Goal: Task Accomplishment & Management: Manage account settings

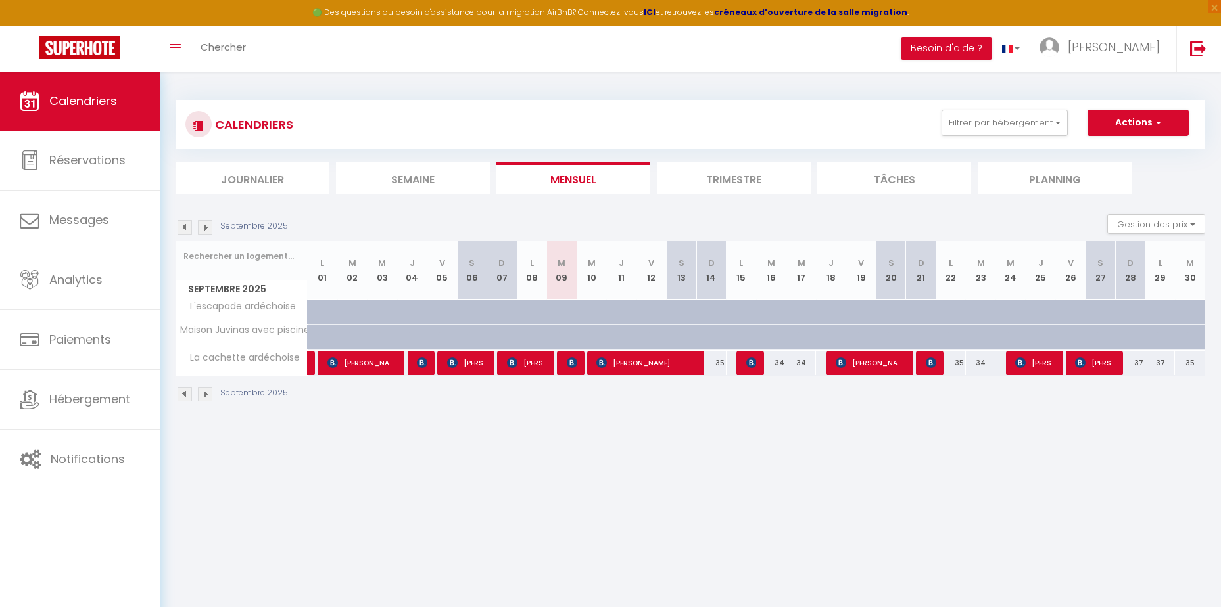
click at [206, 229] on img at bounding box center [205, 227] width 14 height 14
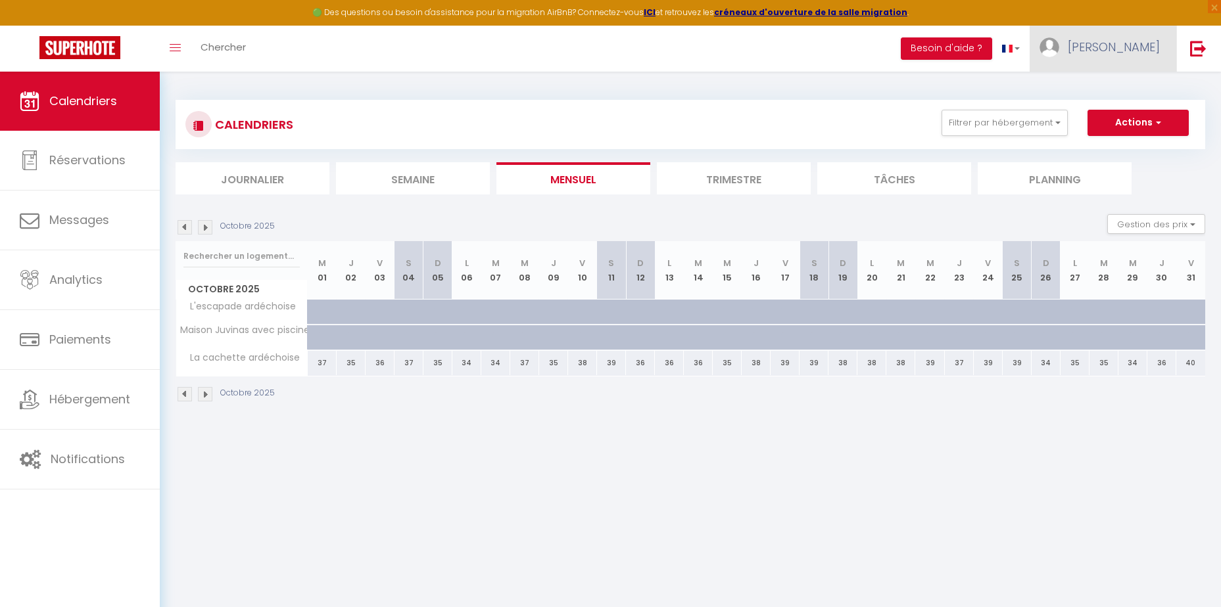
click at [1139, 48] on span "[PERSON_NAME]" at bounding box center [1114, 47] width 92 height 16
click at [1115, 93] on link "Paramètres" at bounding box center [1123, 91] width 97 height 22
select select "28"
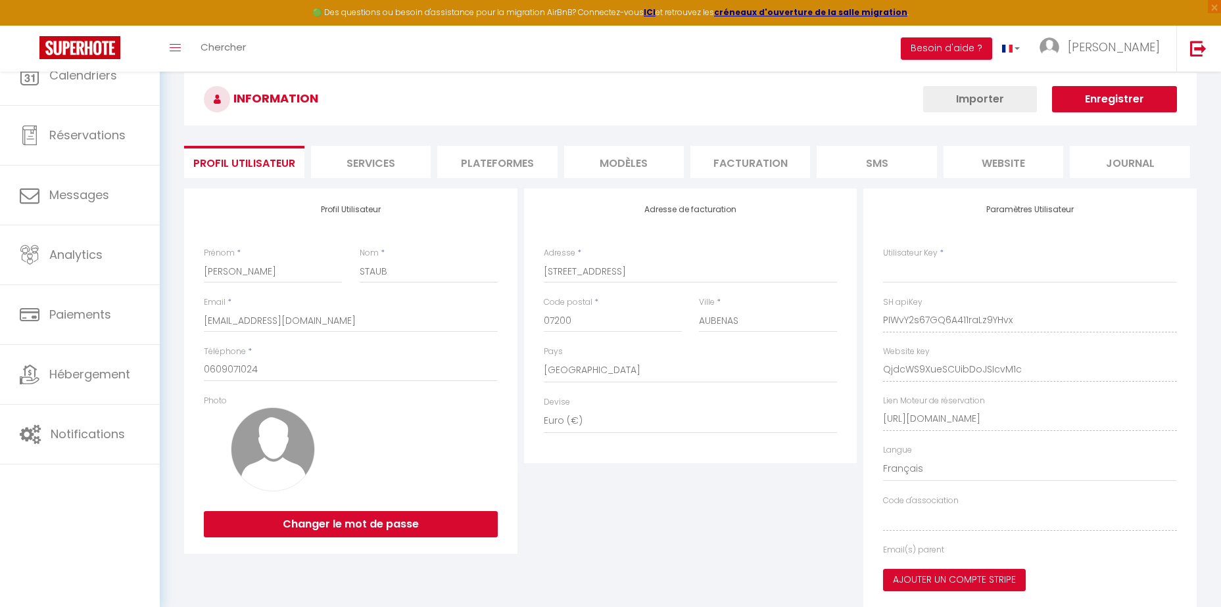
type input "PIWvY2s67GQ6A411raLz9YHvx"
type input "QjdcWS9XueSCUibDoJSIcvM1c"
type input "[URL][DOMAIN_NAME]"
select select "fr"
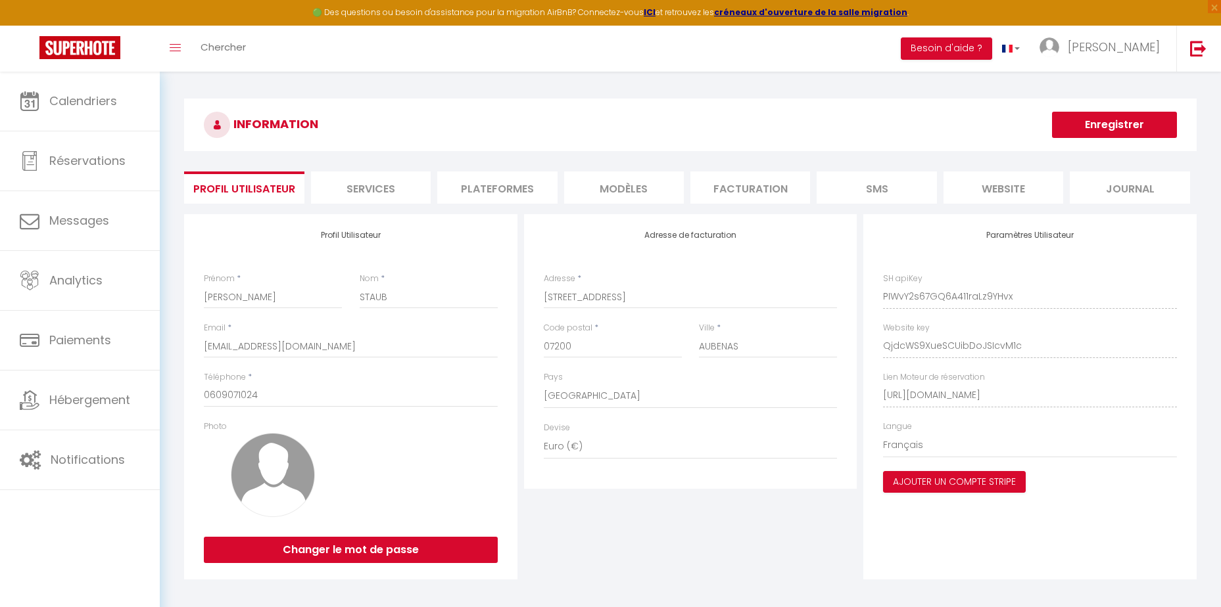
click at [545, 191] on li "Plateformes" at bounding box center [497, 188] width 120 height 32
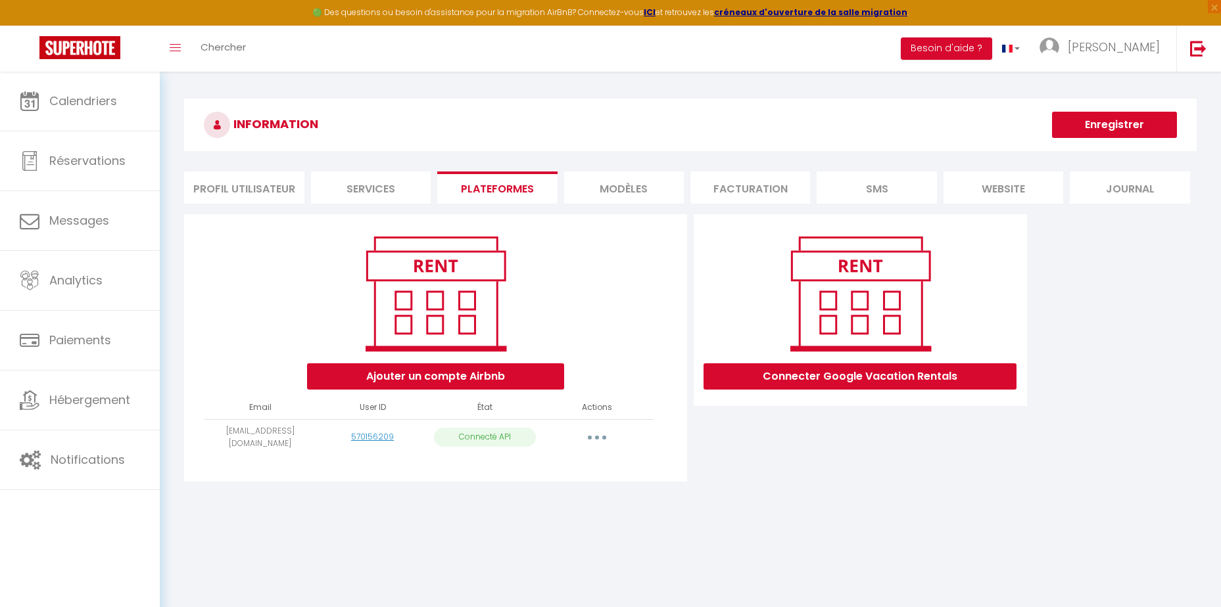
click at [603, 435] on button "button" at bounding box center [596, 437] width 37 height 21
click at [836, 456] on div "Connecter Google Vacation Rentals" at bounding box center [860, 351] width 340 height 275
click at [597, 189] on li "MODÈLES" at bounding box center [624, 188] width 120 height 32
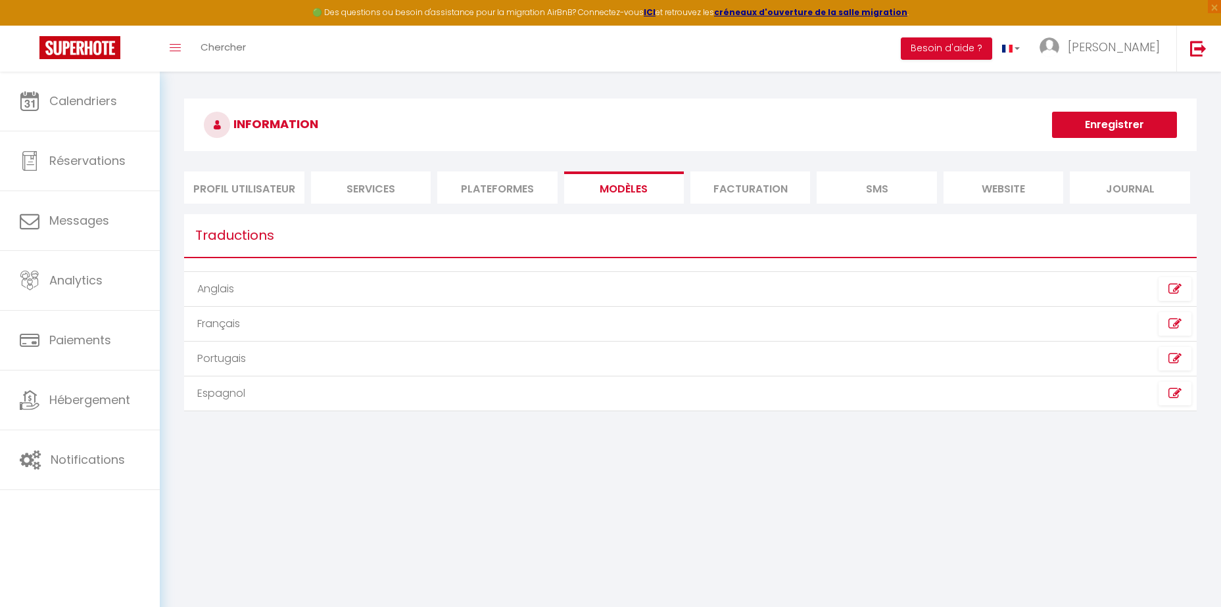
click at [695, 189] on li "Facturation" at bounding box center [750, 188] width 120 height 32
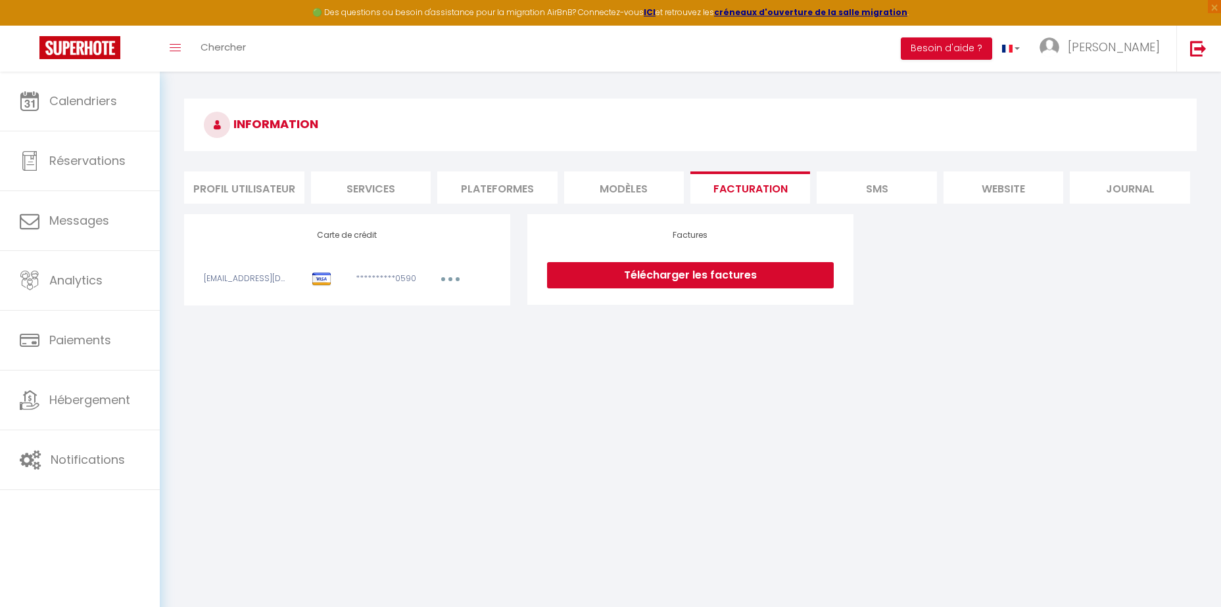
click at [382, 191] on li "Services" at bounding box center [371, 188] width 120 height 32
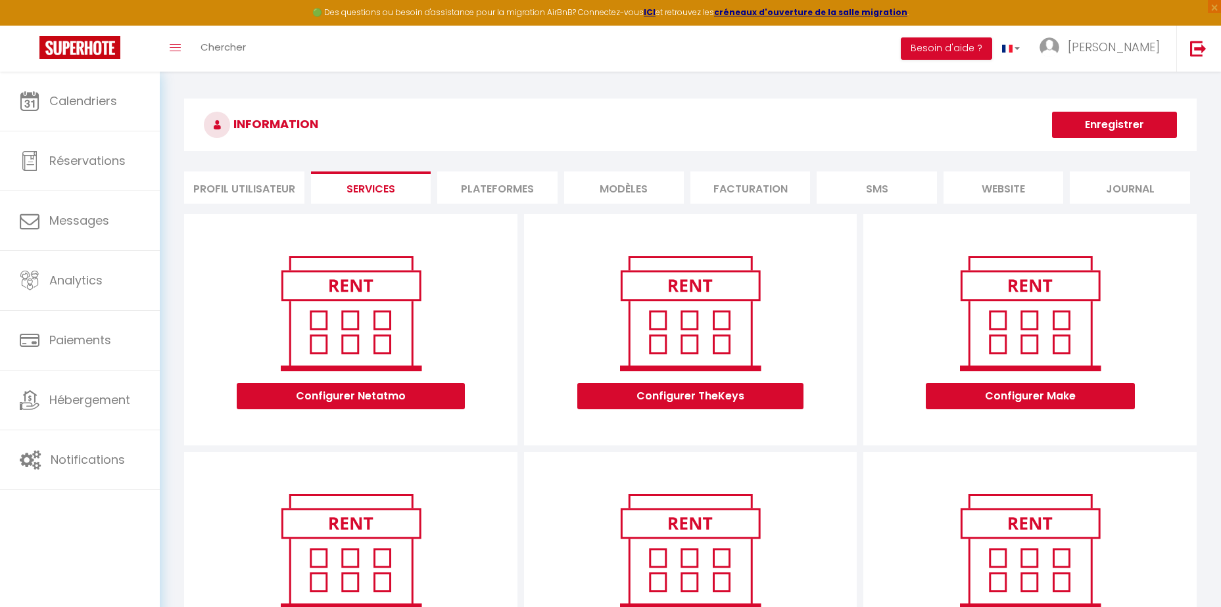
click at [250, 185] on li "Profil Utilisateur" at bounding box center [244, 188] width 120 height 32
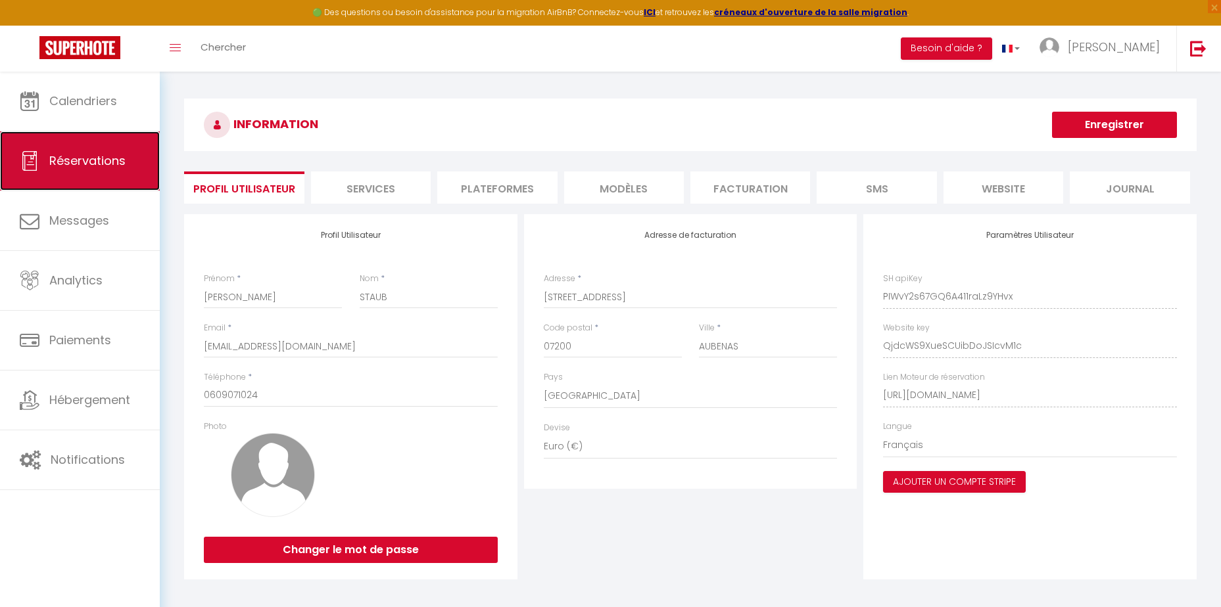
click at [76, 158] on span "Réservations" at bounding box center [87, 161] width 76 height 16
select select "not_cancelled"
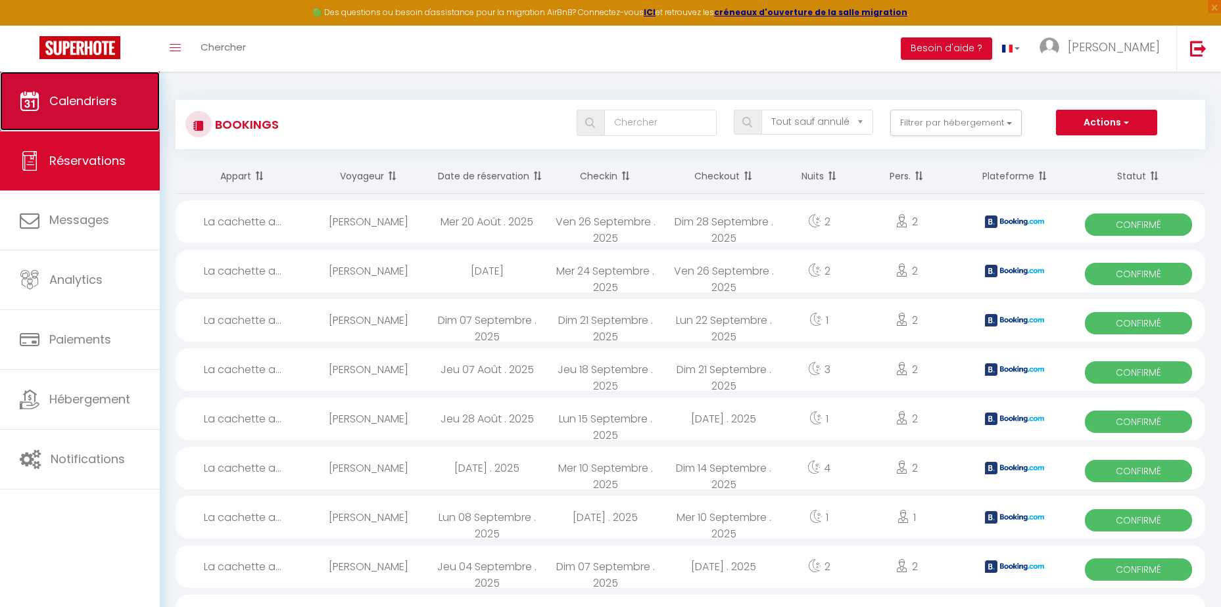
click at [105, 97] on span "Calendriers" at bounding box center [83, 101] width 68 height 16
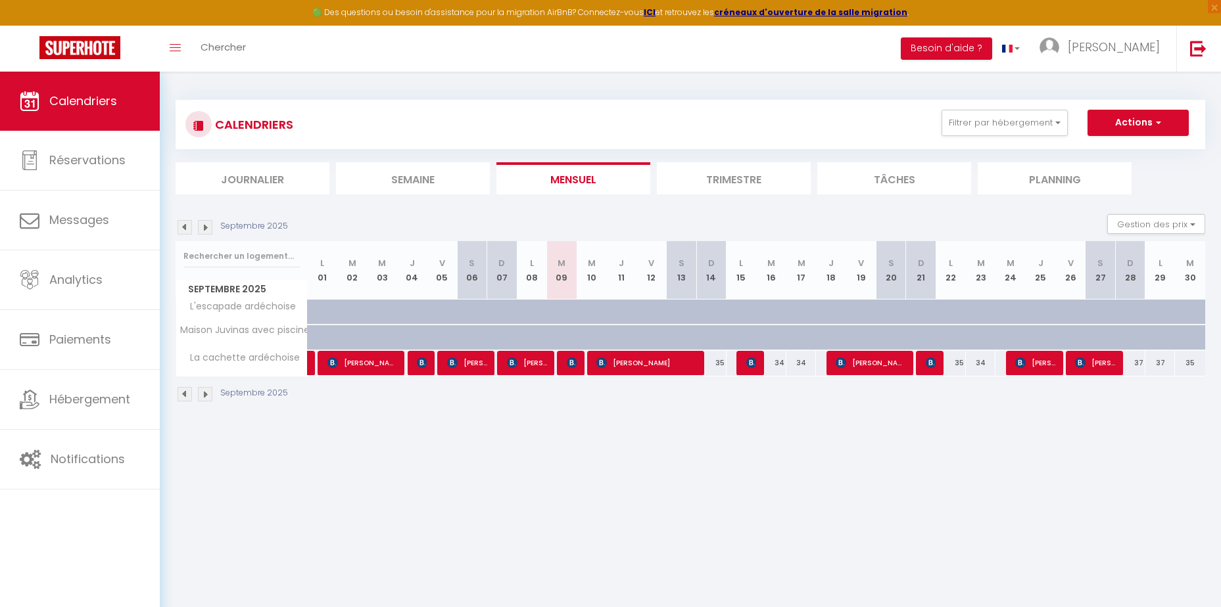
click at [812, 366] on div "34" at bounding box center [801, 363] width 30 height 24
type input "34"
select select "1"
type input "Mer 17 Septembre 2025"
type input "Jeu 18 Septembre 2025"
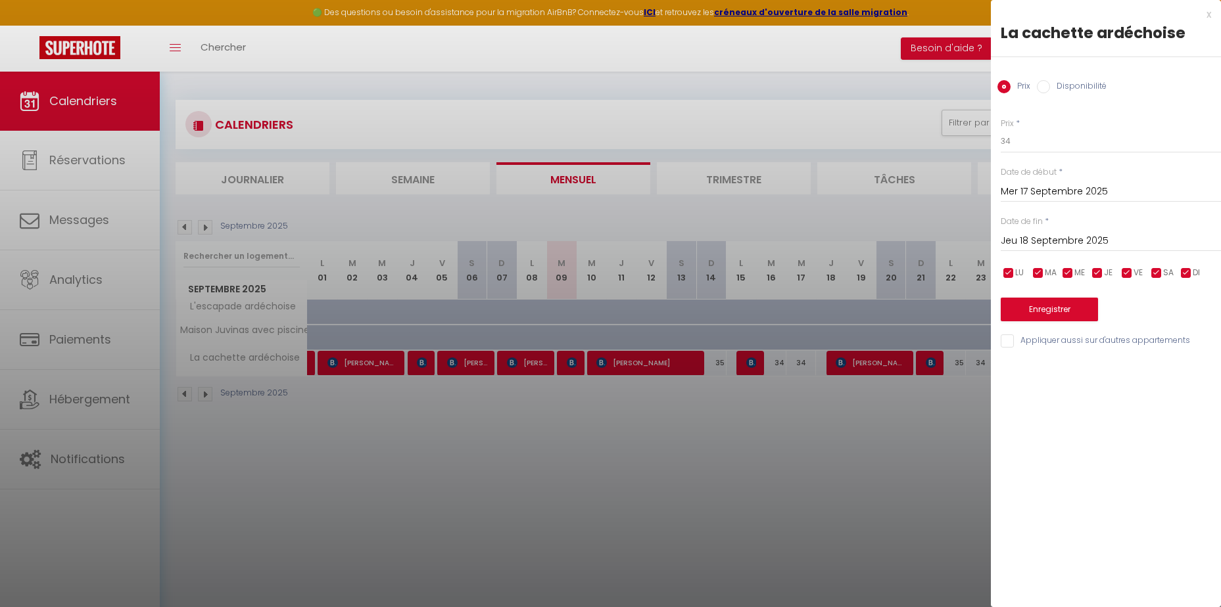
click at [1038, 89] on input "Disponibilité" at bounding box center [1043, 86] width 13 height 13
radio input "true"
radio input "false"
click at [1051, 139] on select "Disponible Indisponible" at bounding box center [1111, 142] width 220 height 25
select select "0"
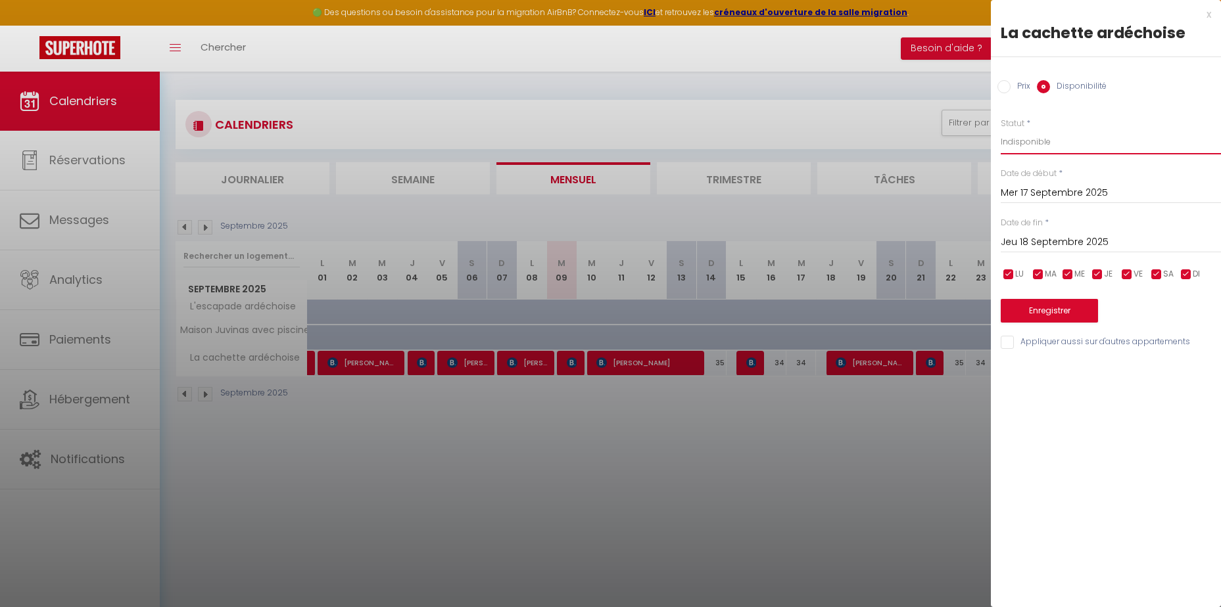
click at [1001, 130] on select "Disponible Indisponible" at bounding box center [1111, 142] width 220 height 25
click at [1047, 307] on button "Enregistrer" at bounding box center [1049, 311] width 97 height 24
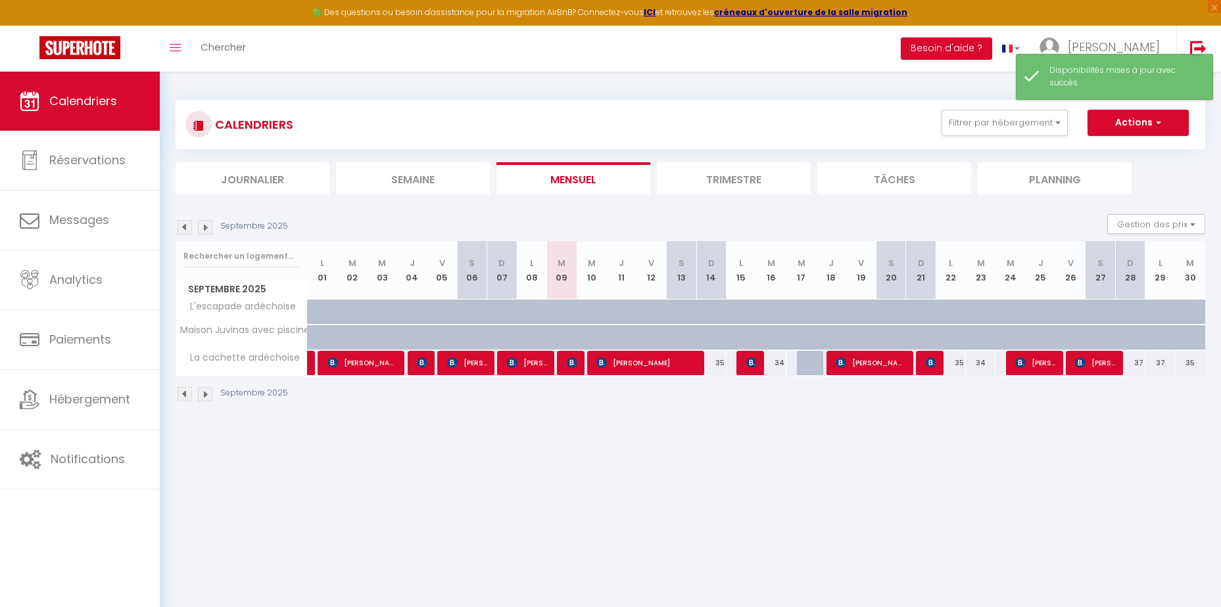
click at [200, 228] on img at bounding box center [205, 227] width 14 height 14
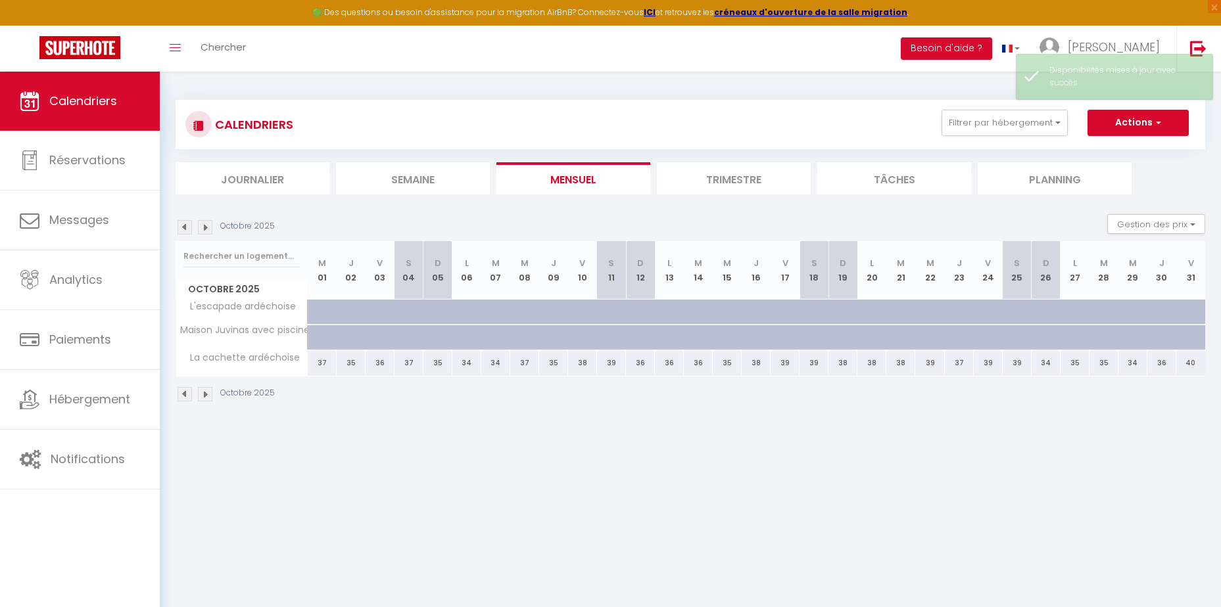
click at [908, 365] on div "38" at bounding box center [900, 363] width 29 height 24
select select "1"
type input "[DATE]"
type input "Mer 22 Octobre 2025"
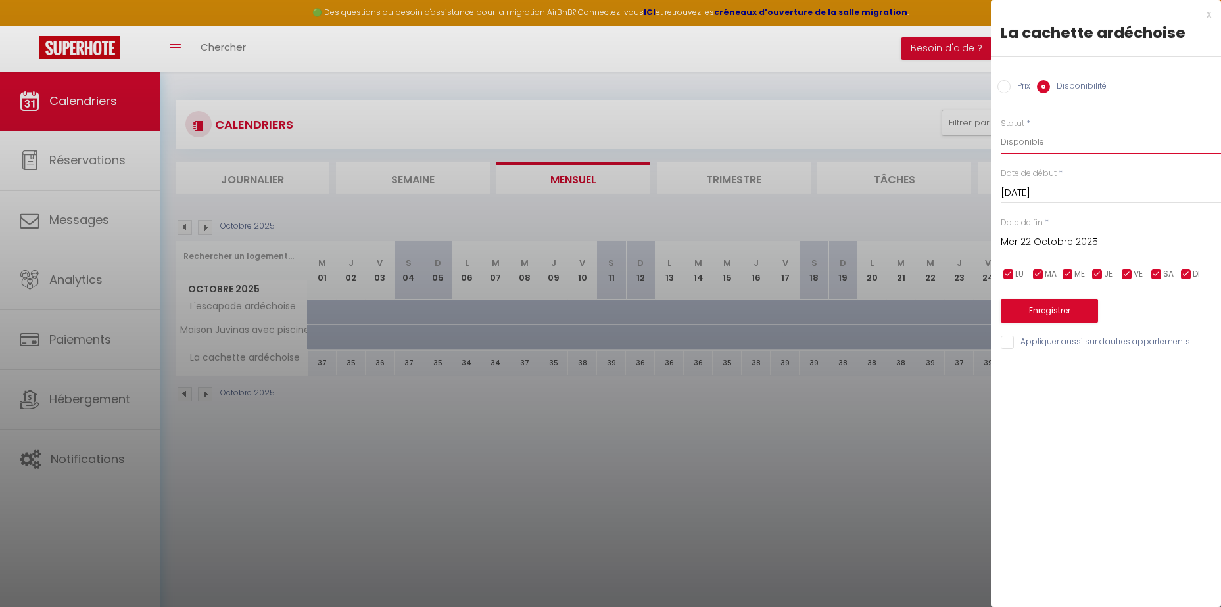
click at [1040, 148] on select "Disponible Indisponible" at bounding box center [1111, 142] width 220 height 25
select select "0"
click at [1001, 130] on select "Disponible Indisponible" at bounding box center [1111, 142] width 220 height 25
click at [1057, 319] on button "Enregistrer" at bounding box center [1049, 311] width 97 height 24
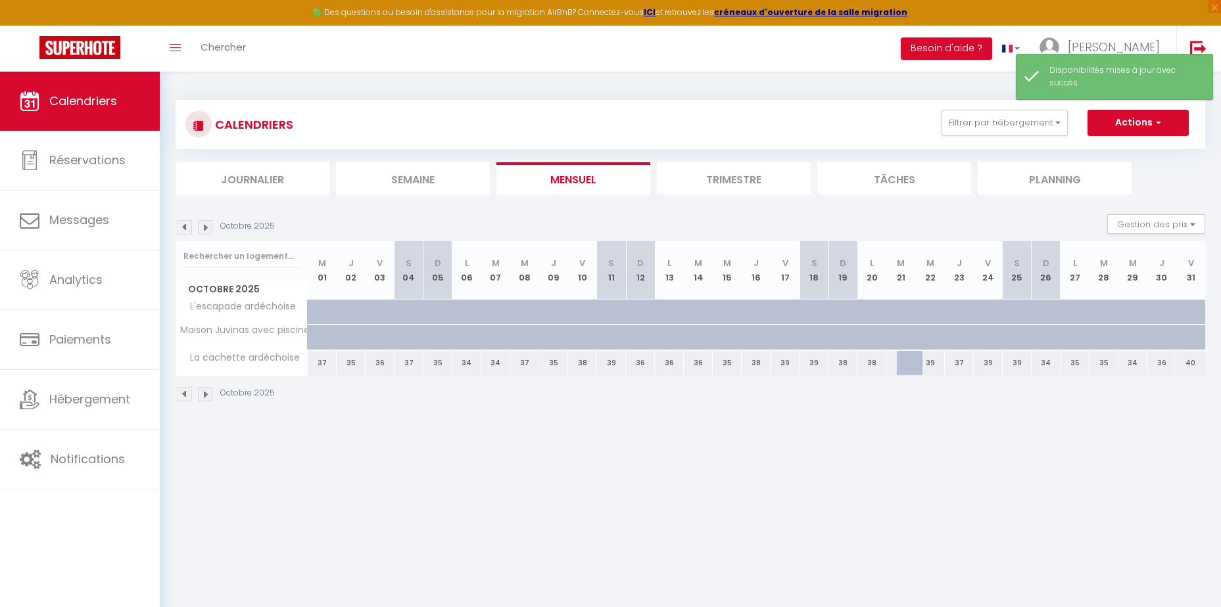
click at [774, 454] on body "🟢 Des questions ou besoin d'assistance pour la migration AirBnB? Connectez-vous…" at bounding box center [610, 375] width 1221 height 607
click at [110, 113] on link "Calendriers" at bounding box center [80, 101] width 160 height 59
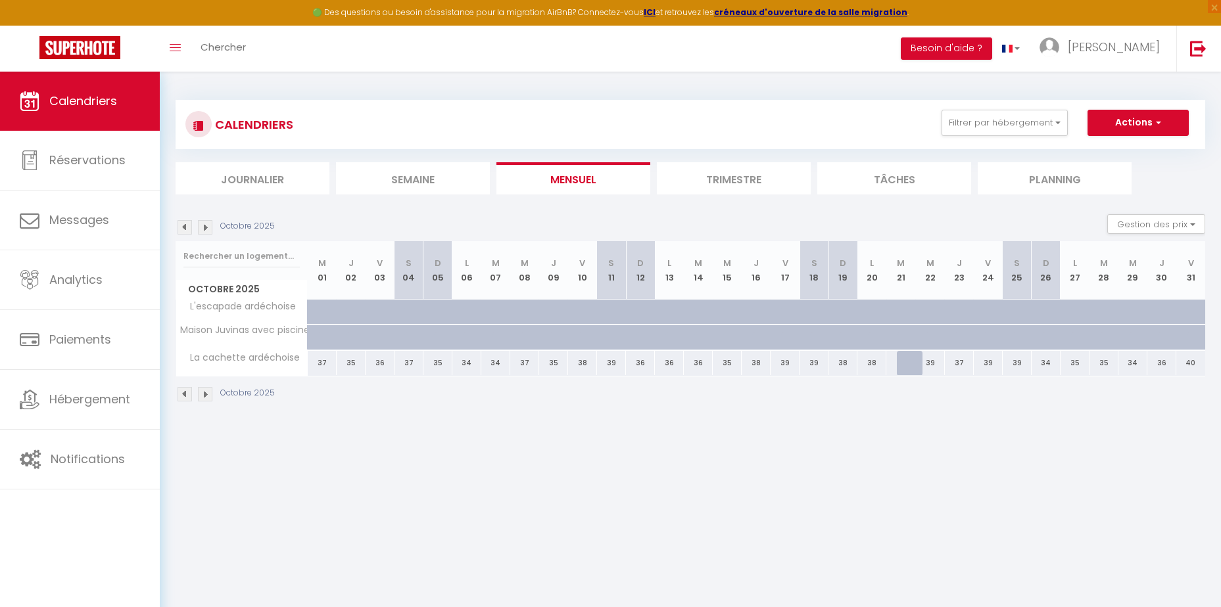
click at [669, 457] on body "🟢 Des questions ou besoin d'assistance pour la migration AirBnB? Connectez-vous…" at bounding box center [610, 375] width 1221 height 607
click at [183, 225] on img at bounding box center [184, 227] width 14 height 14
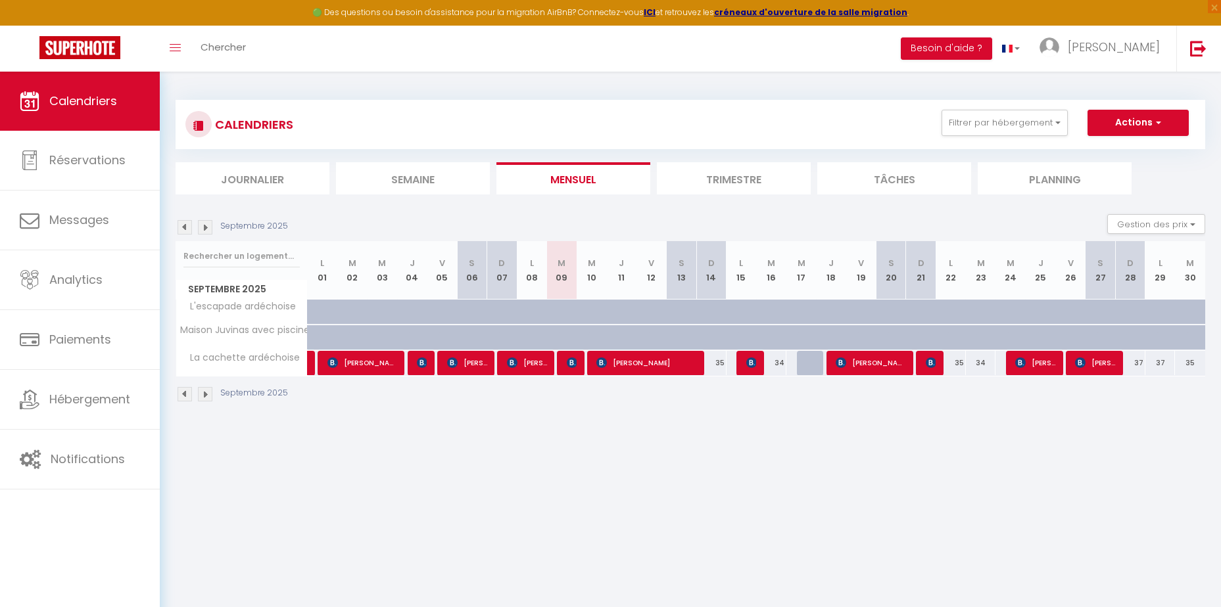
click at [699, 451] on body "🟢 Des questions ou besoin d'assistance pour la migration AirBnB? Connectez-vous…" at bounding box center [610, 375] width 1221 height 607
click at [165, 48] on link "Toggle menubar" at bounding box center [175, 49] width 31 height 46
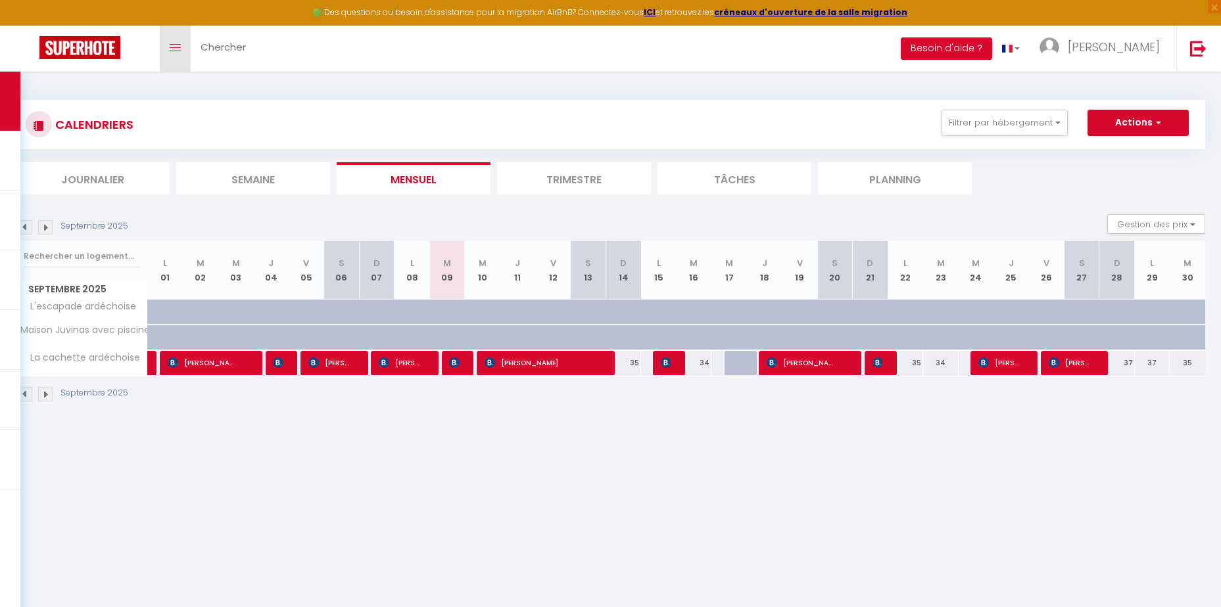
click at [165, 47] on link "Toggle menubar" at bounding box center [175, 49] width 31 height 46
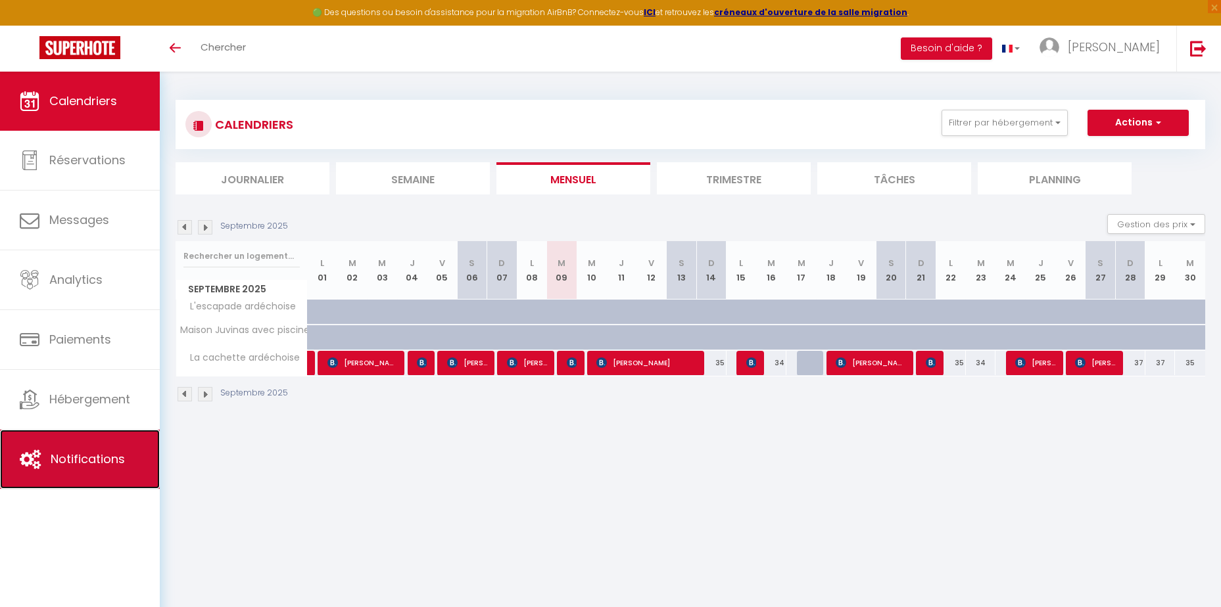
click at [119, 465] on span "Notifications" at bounding box center [88, 459] width 74 height 16
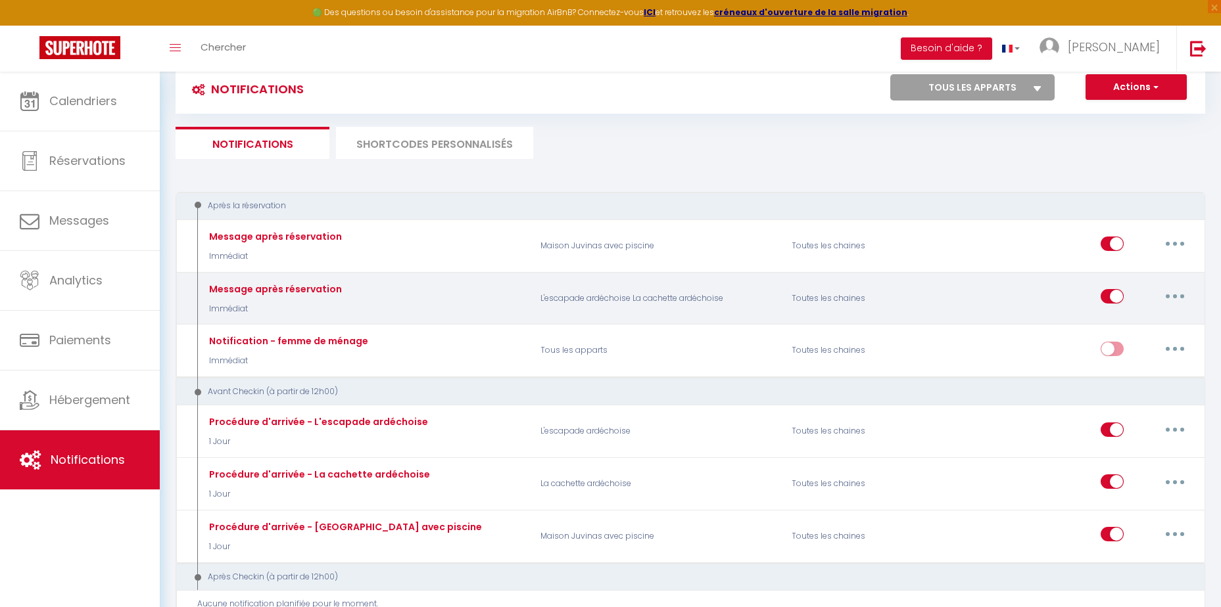
scroll to position [66, 0]
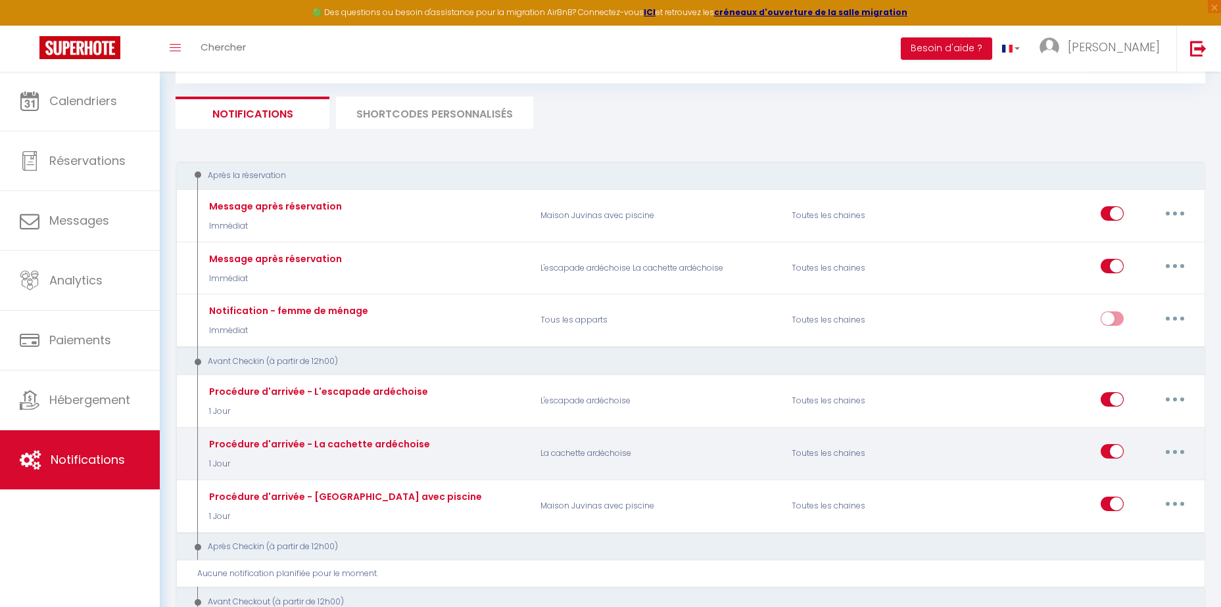
click at [345, 450] on div "Procédure d'arrivée - La cachette ardéchoise" at bounding box center [318, 444] width 224 height 14
click at [1170, 452] on button "button" at bounding box center [1174, 451] width 37 height 21
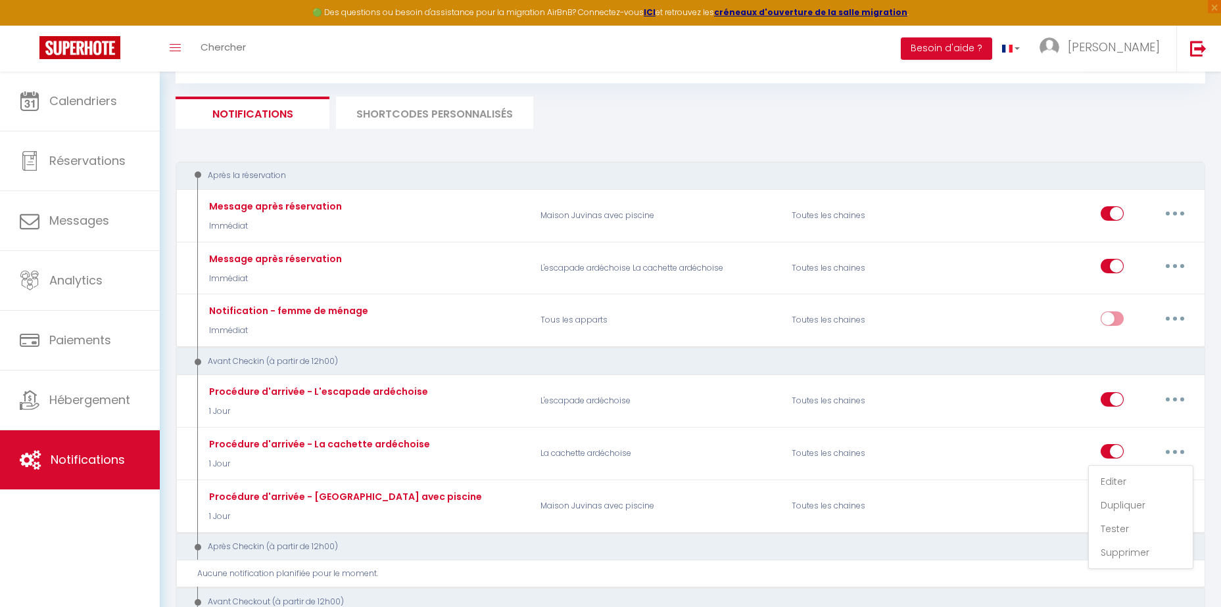
click at [743, 542] on div "Après Checkin (à partir de 12h00)" at bounding box center [680, 547] width 985 height 12
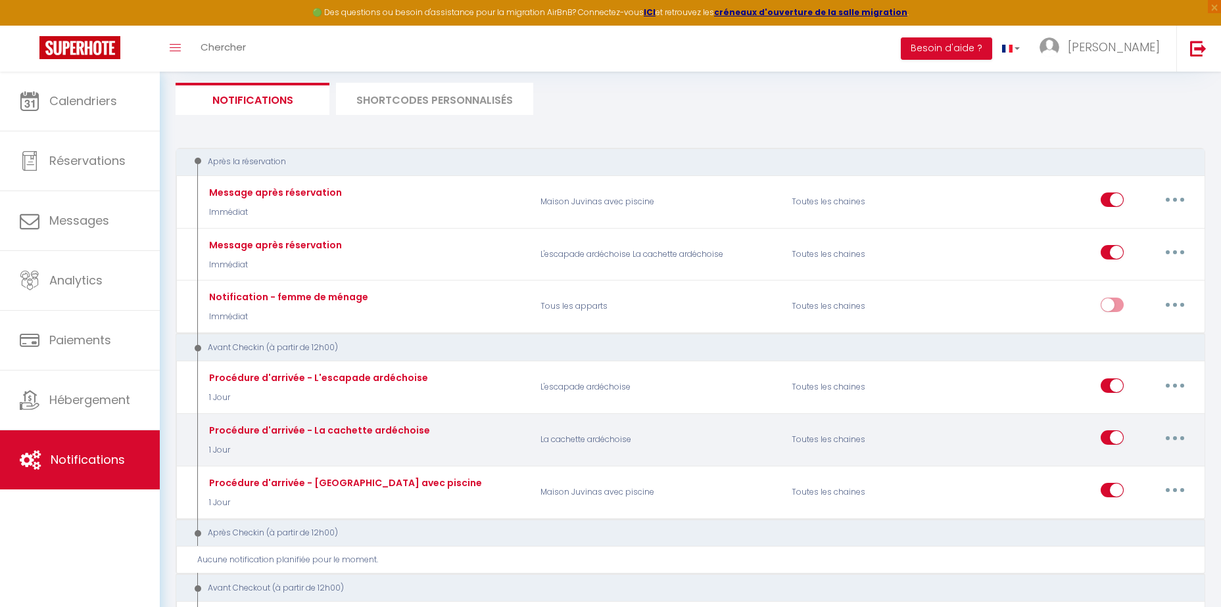
scroll to position [0, 0]
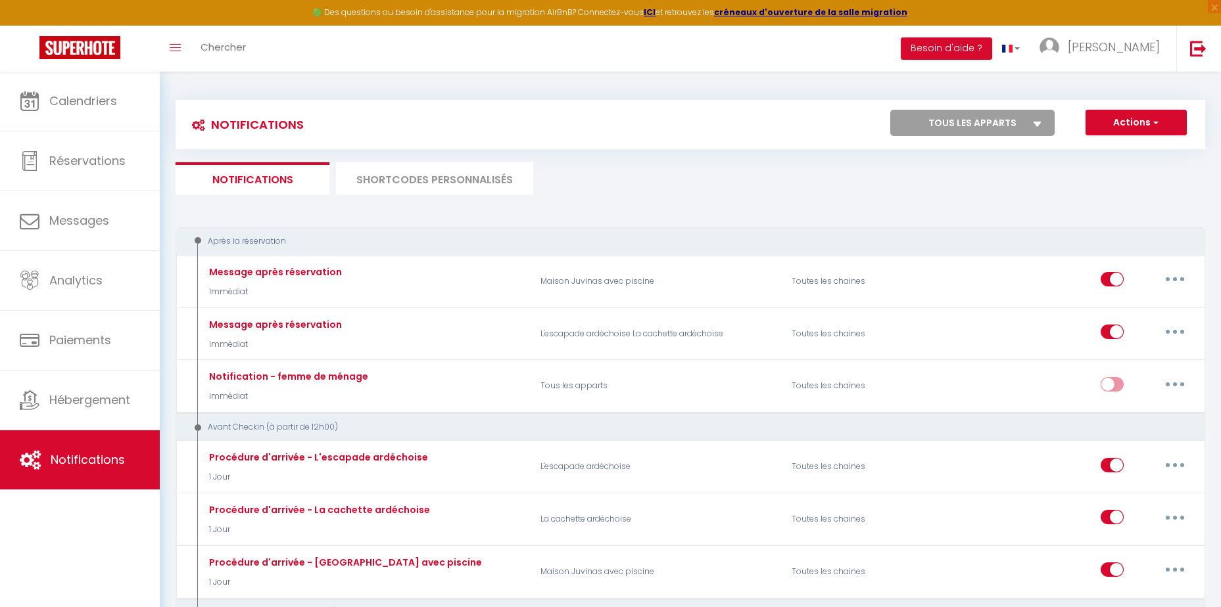
click at [460, 179] on li "SHORTCODES PERSONNALISÉS" at bounding box center [434, 178] width 197 height 32
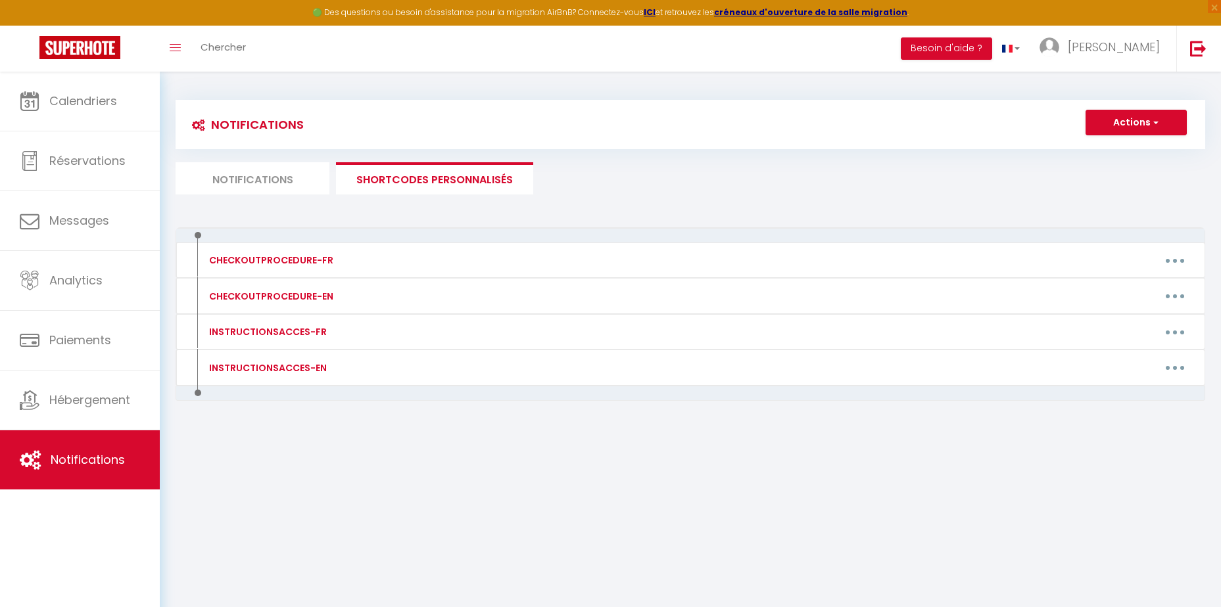
click at [291, 175] on li "Notifications" at bounding box center [253, 178] width 154 height 32
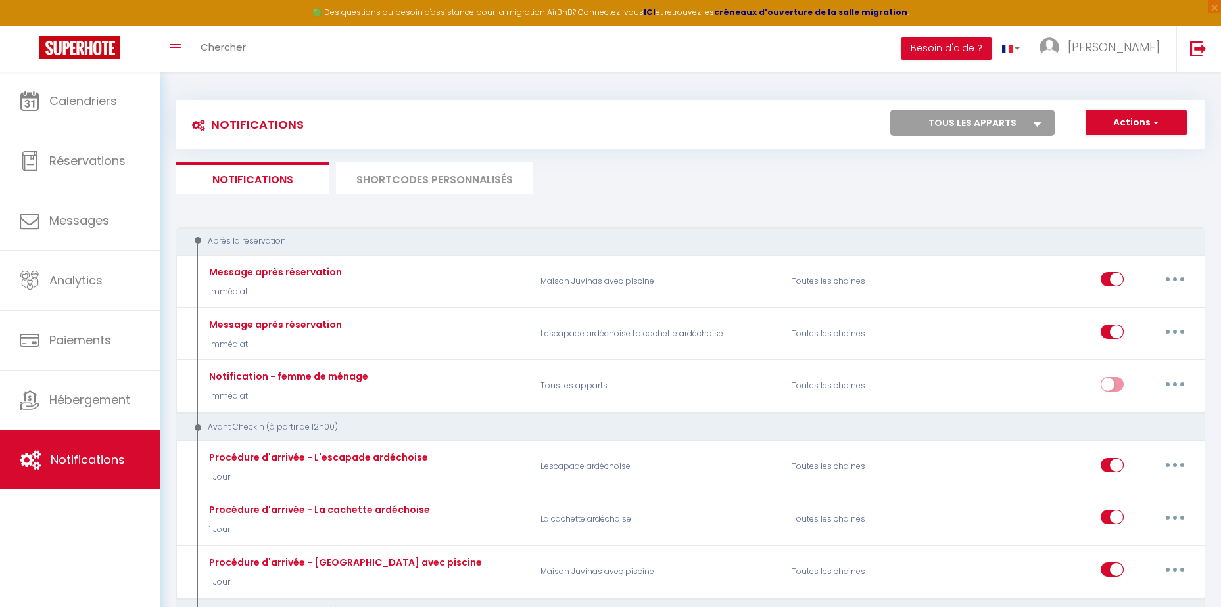
click at [1047, 120] on select "Tous les apparts La cachette ardéchoise Maison Juvinas avec piscine L'escapade …" at bounding box center [972, 123] width 164 height 26
select select "64812"
click at [890, 110] on select "Tous les apparts La cachette ardéchoise Maison Juvinas avec piscine L'escapade …" at bounding box center [972, 123] width 164 height 26
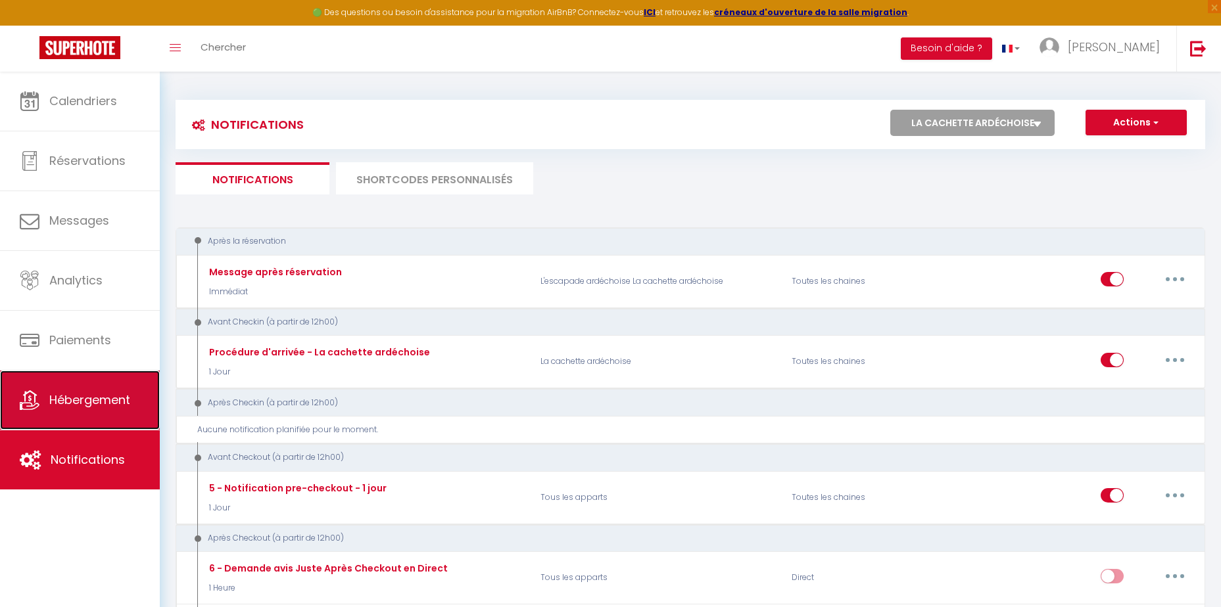
click at [137, 401] on link "Hébergement" at bounding box center [80, 400] width 160 height 59
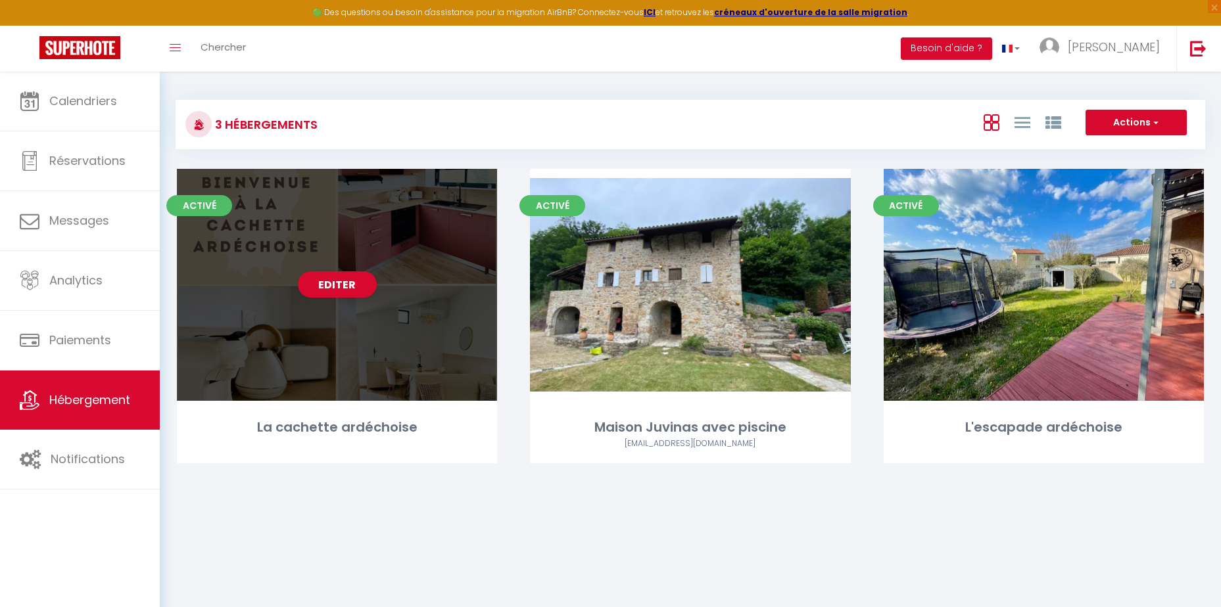
click at [350, 413] on div "Activé Editer La cachette ardéchoise" at bounding box center [337, 316] width 320 height 295
select select "3"
select select "2"
select select "1"
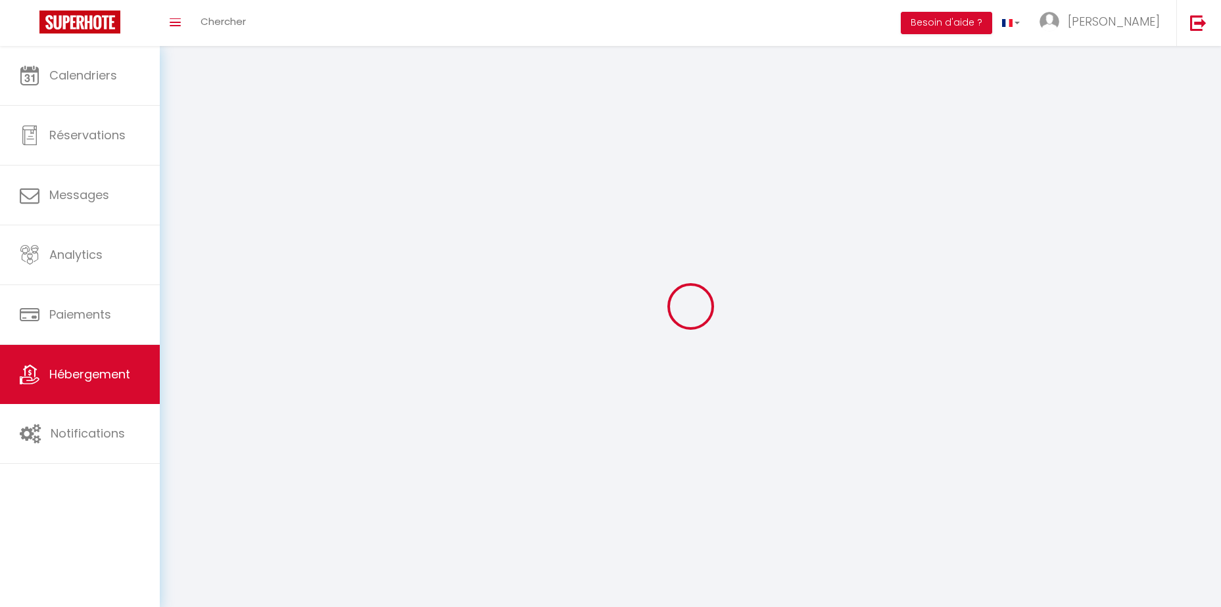
select select
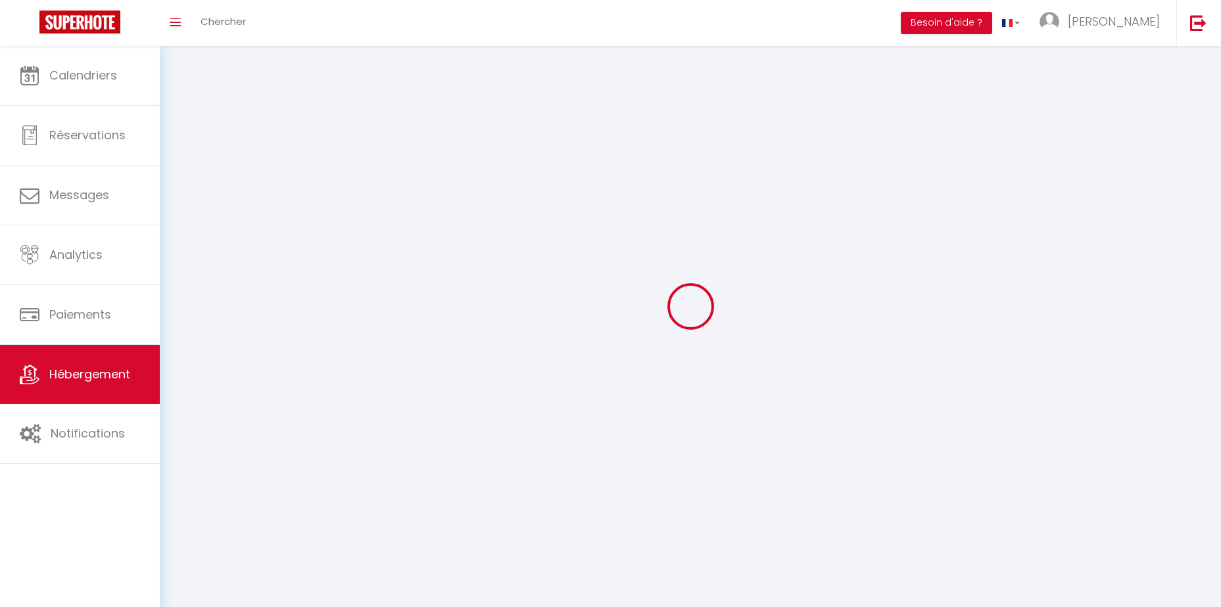
select select
checkbox input "false"
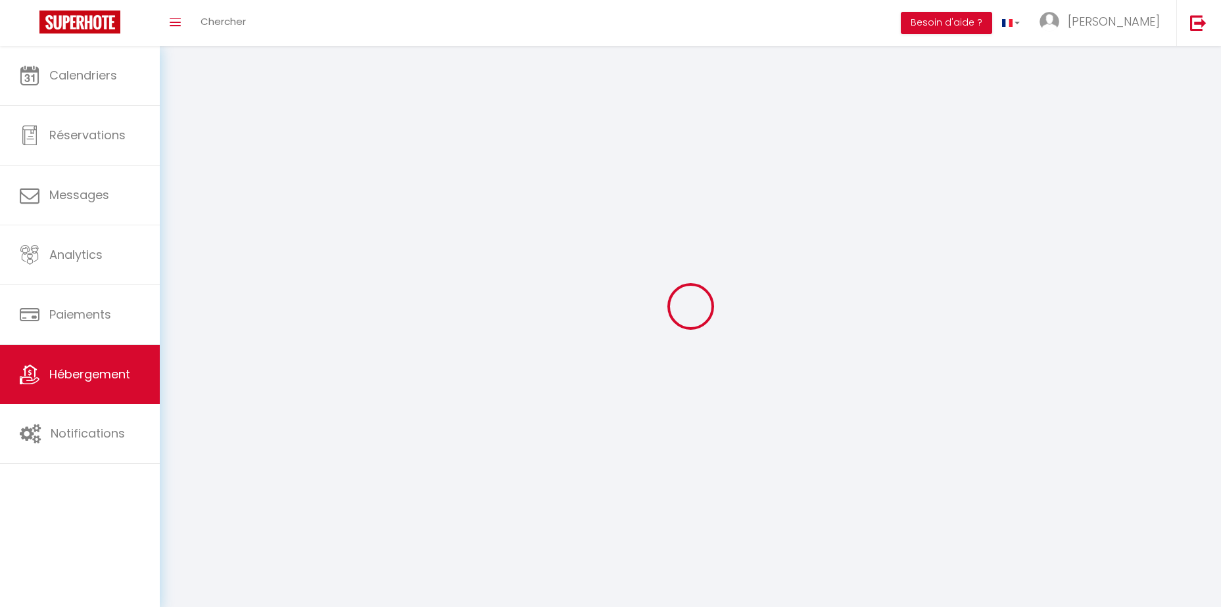
select select
select select "1"
select select "28"
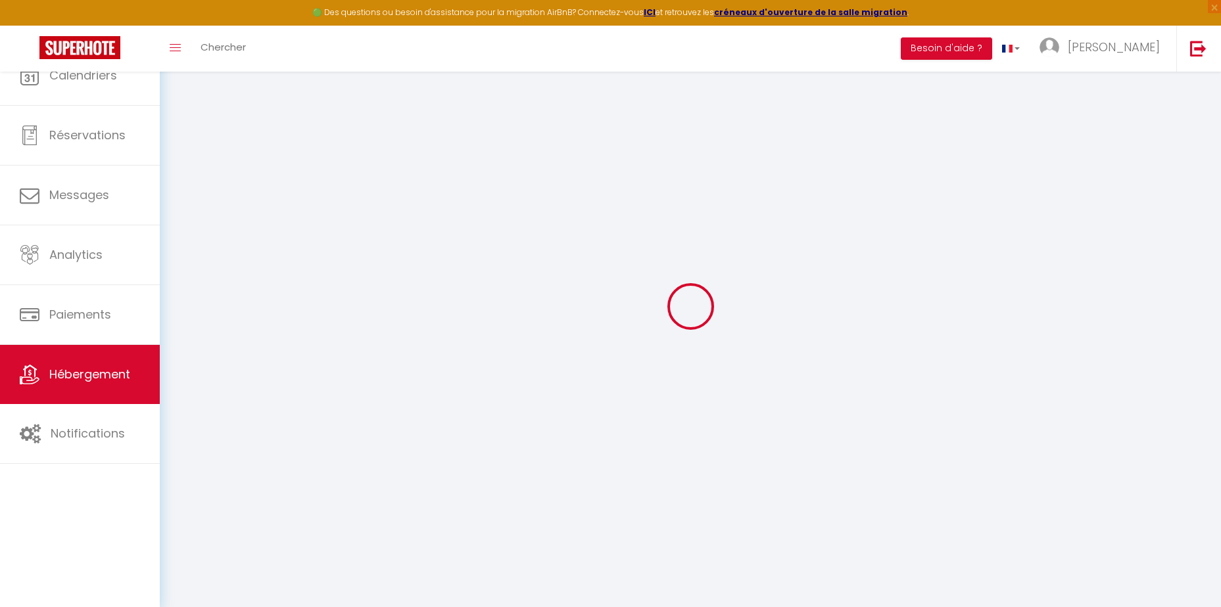
select select
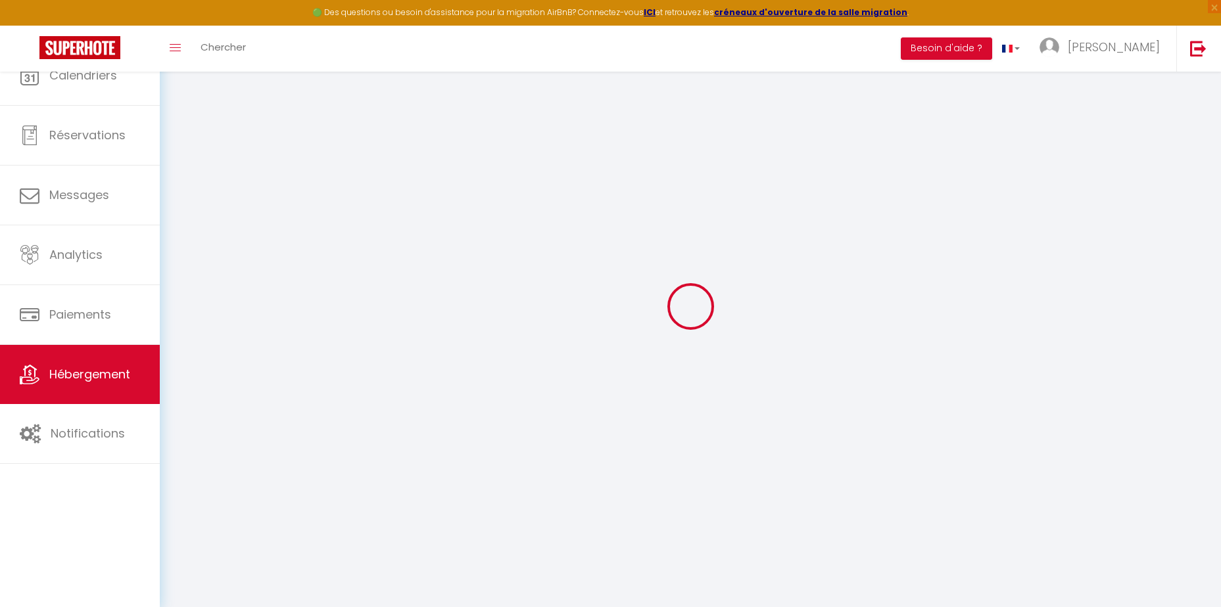
select select
checkbox input "false"
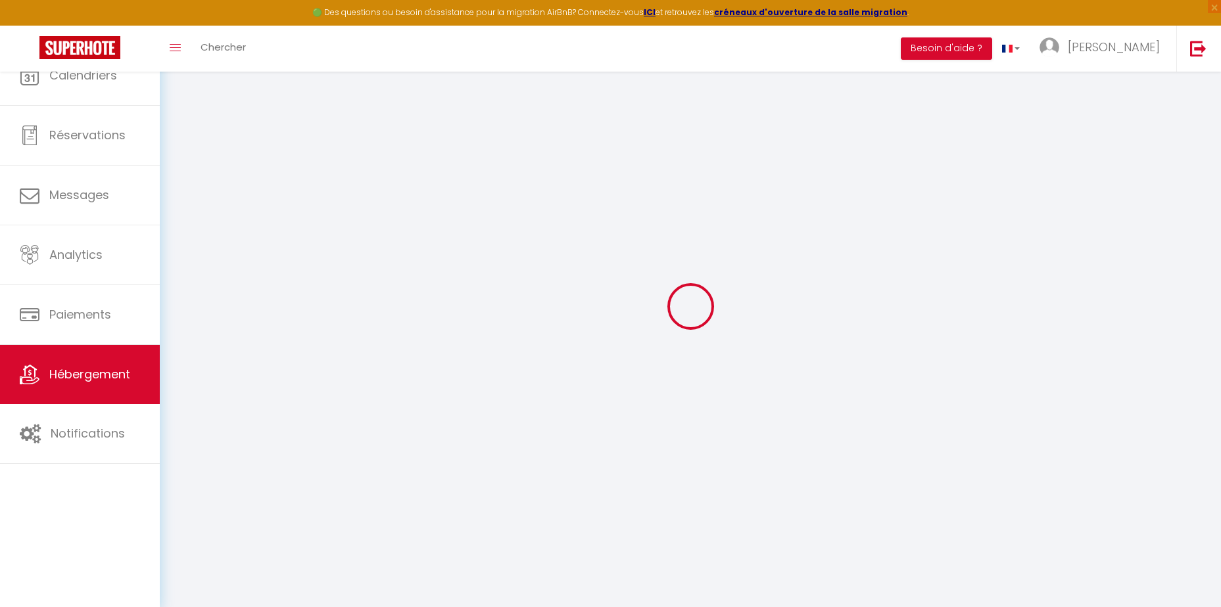
select select
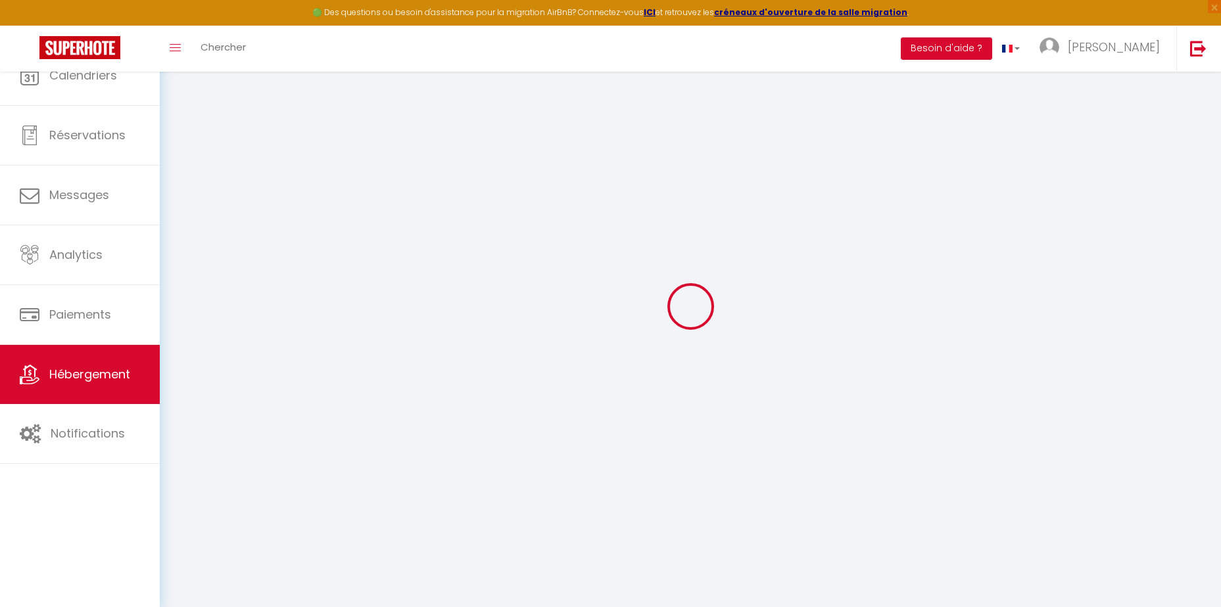
select select
checkbox input "false"
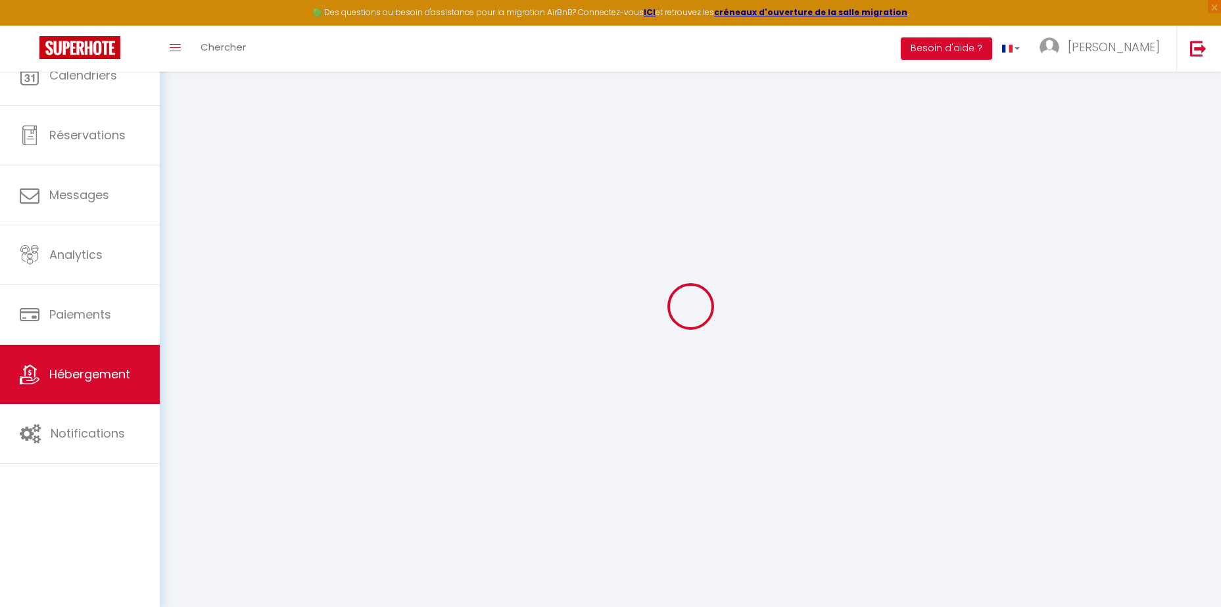
checkbox input "false"
select select
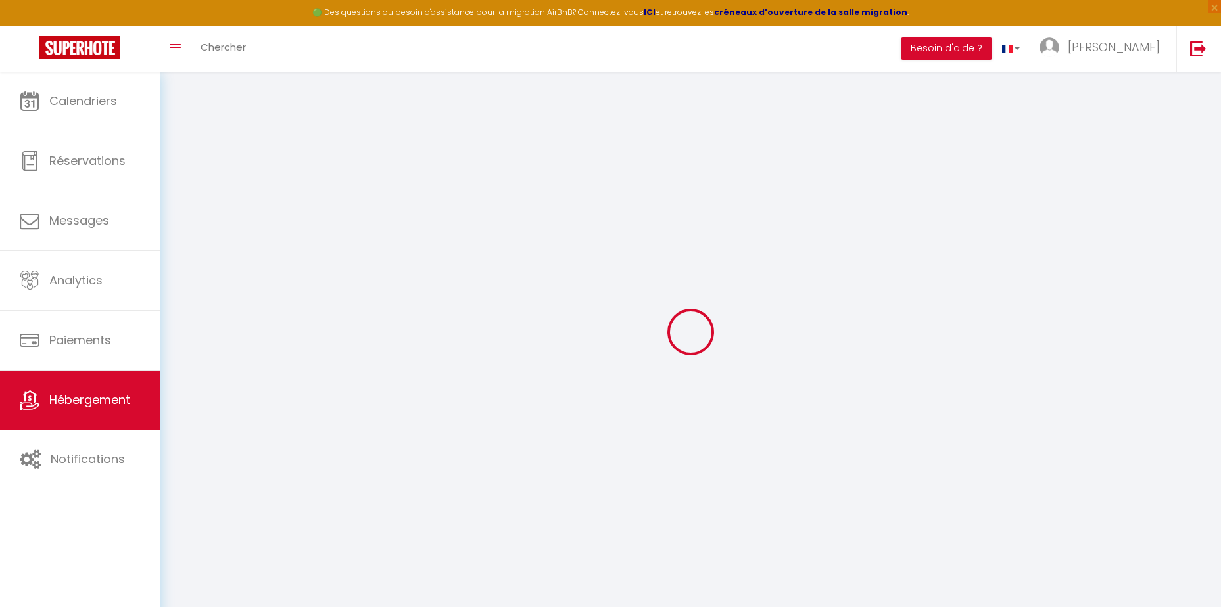
select select
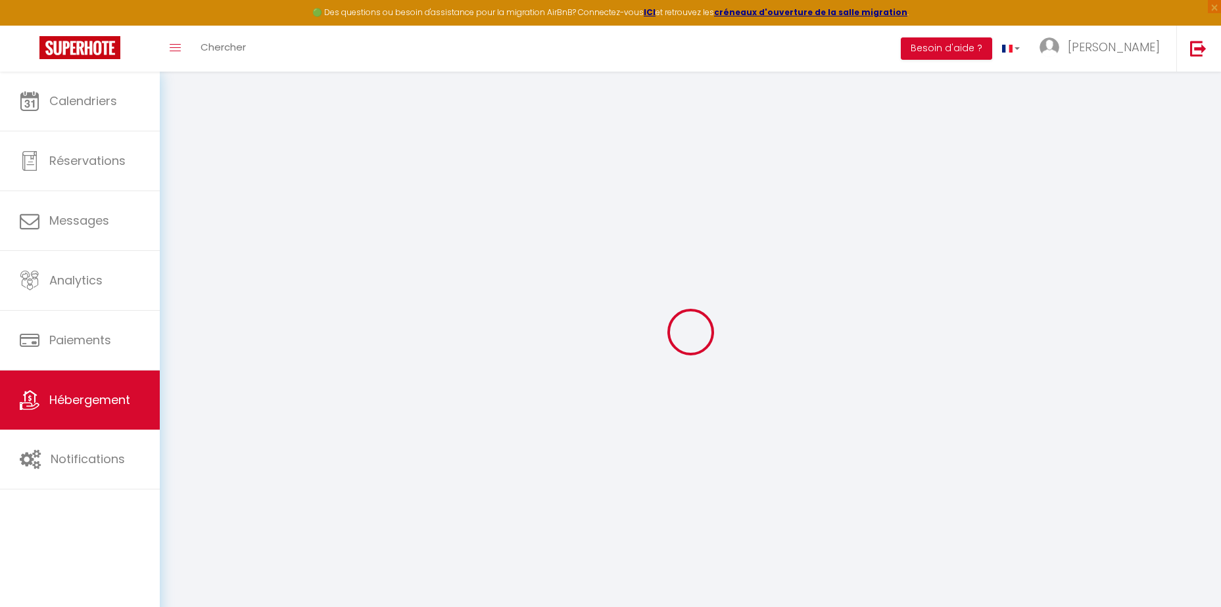
select select
checkbox input "false"
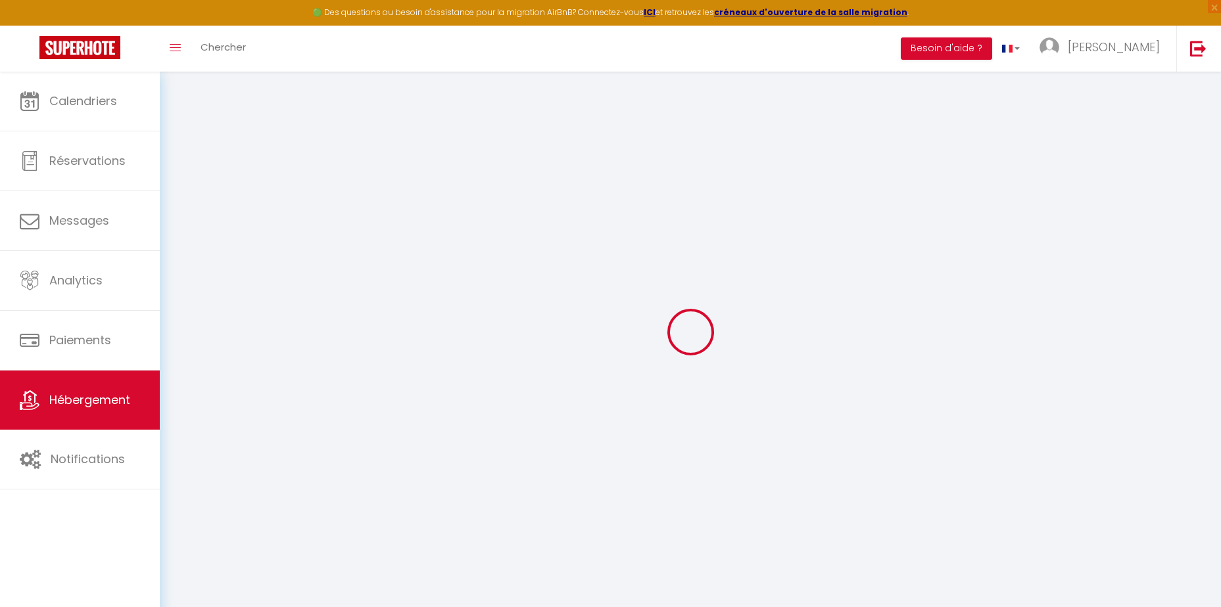
select select
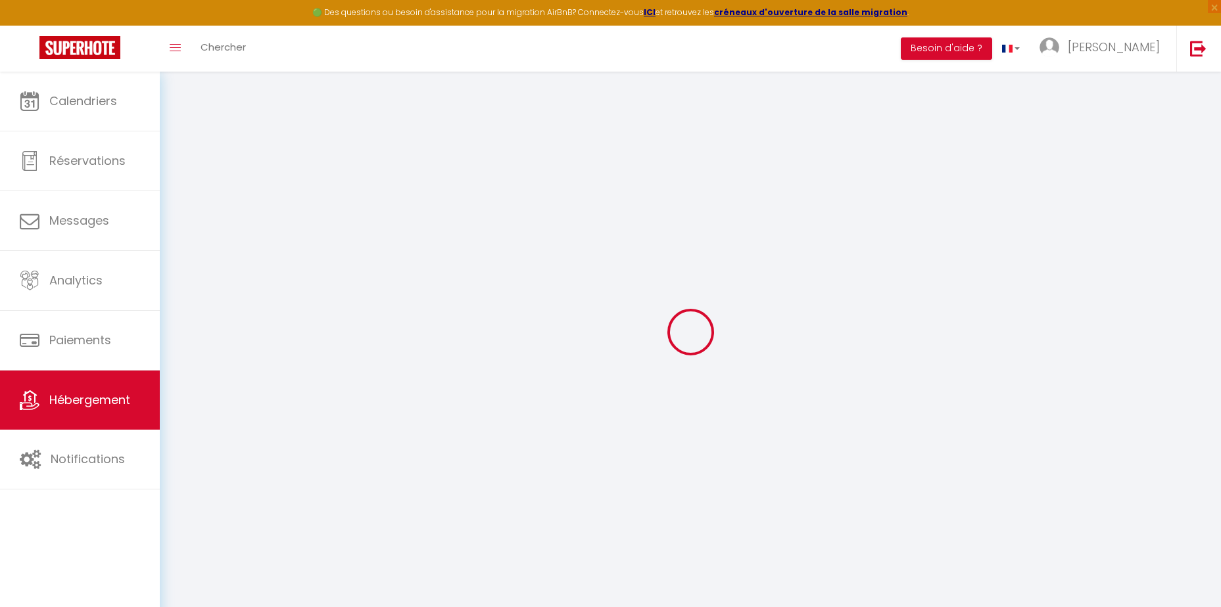
select select
checkbox input "false"
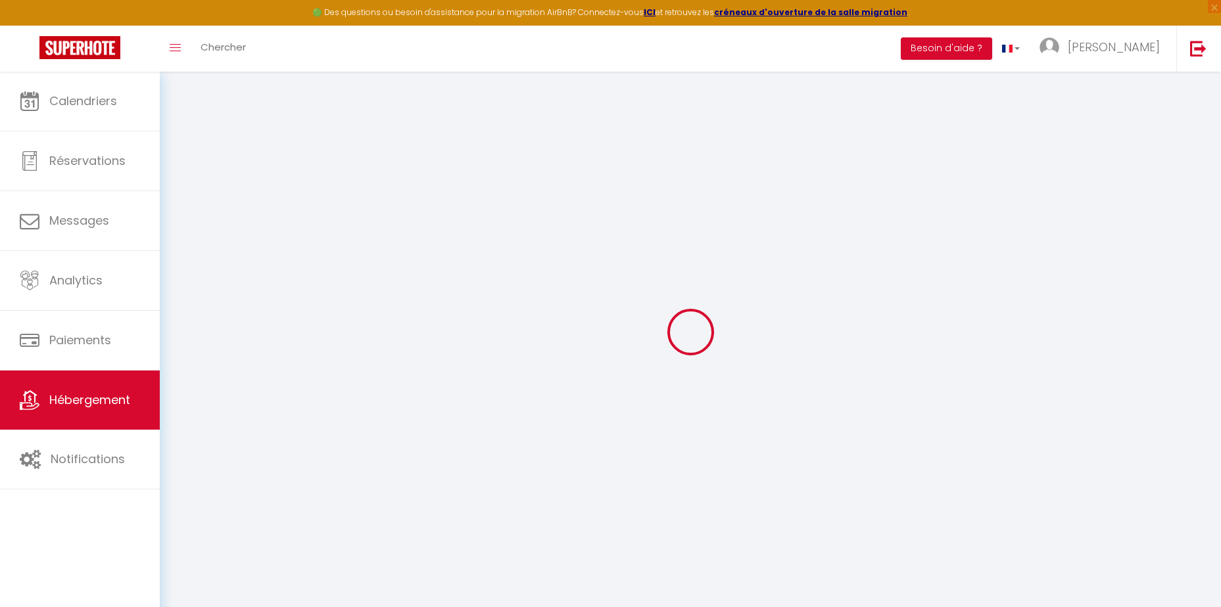
checkbox input "false"
select select
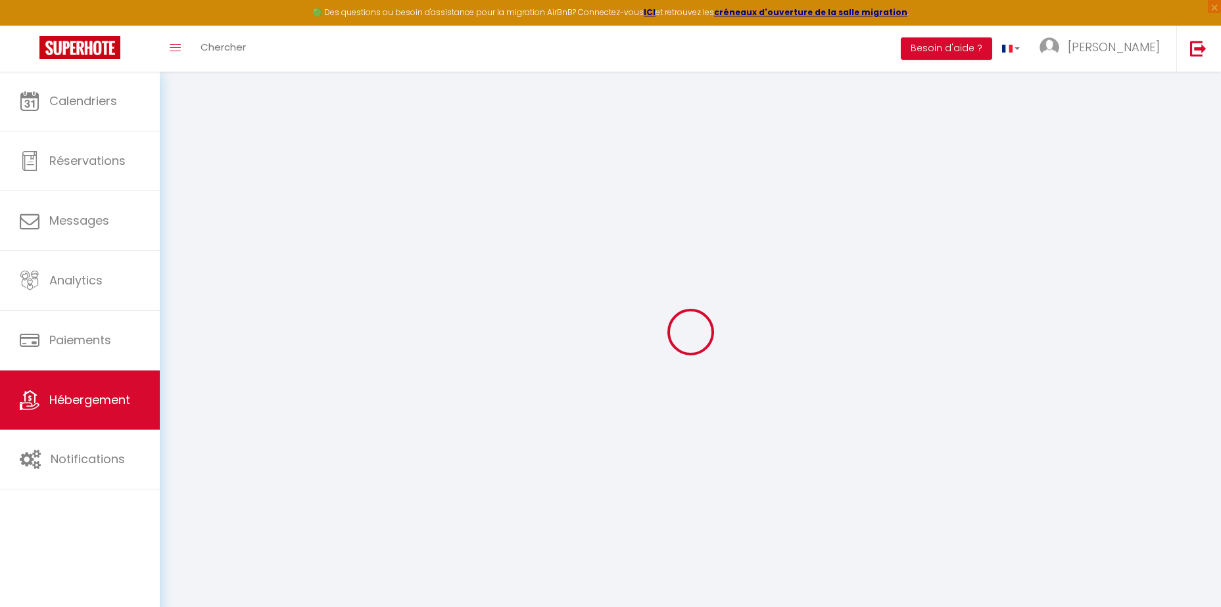
select select
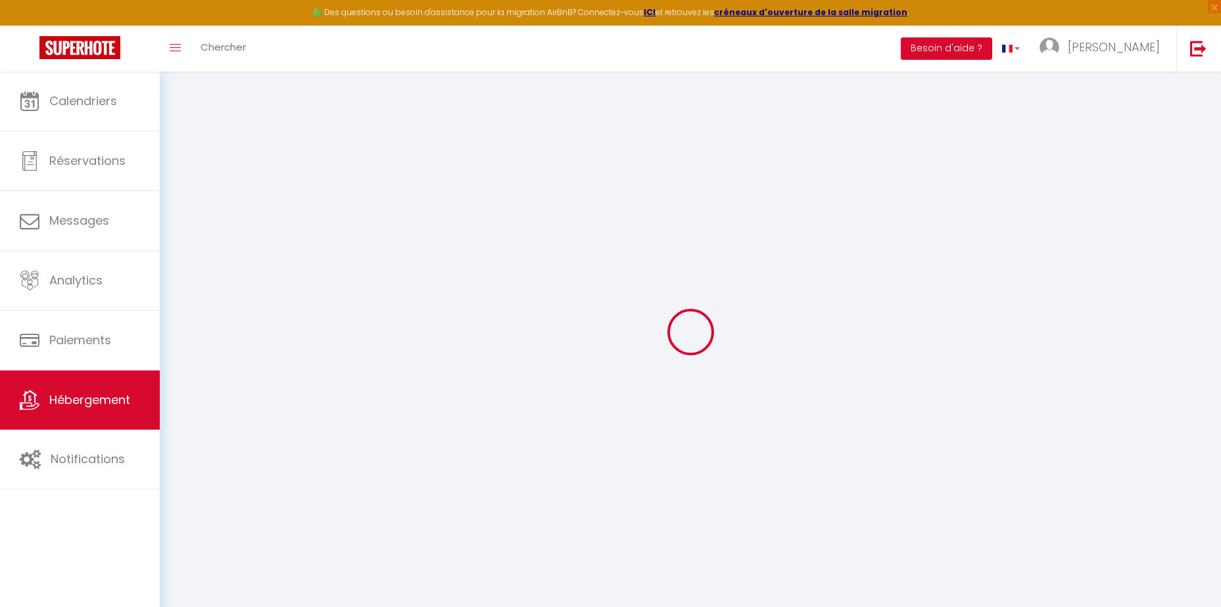
checkbox input "false"
select select
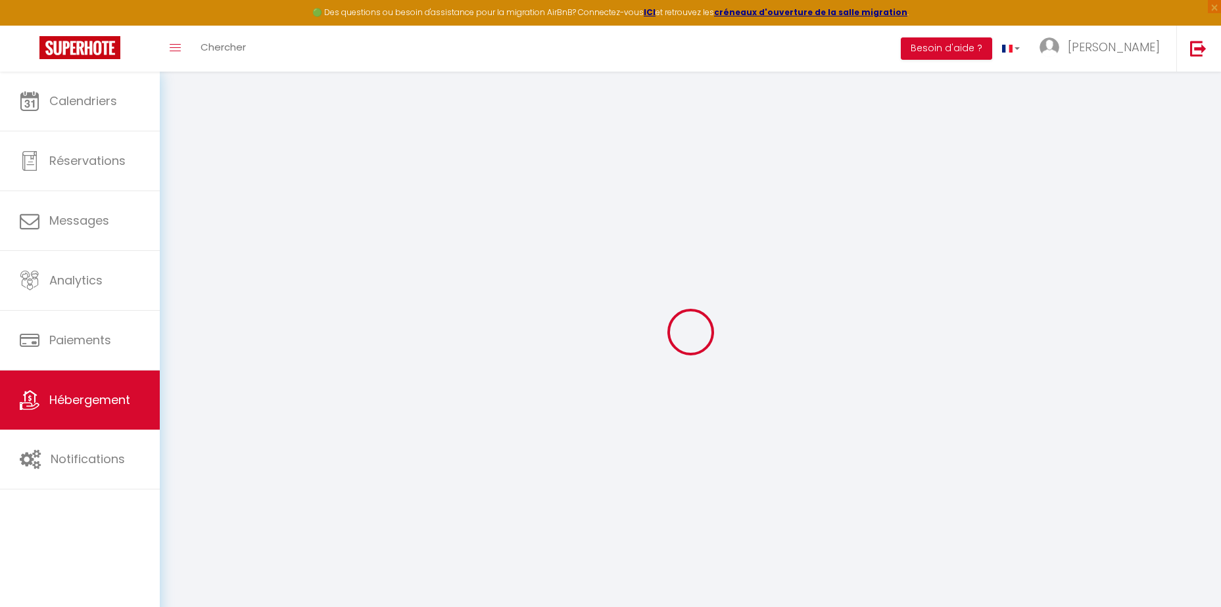
select select
type input "La cachette ardéchoise"
type input "CAMILE"
type input "[PERSON_NAME]"
type input "[STREET_ADDRESS]"
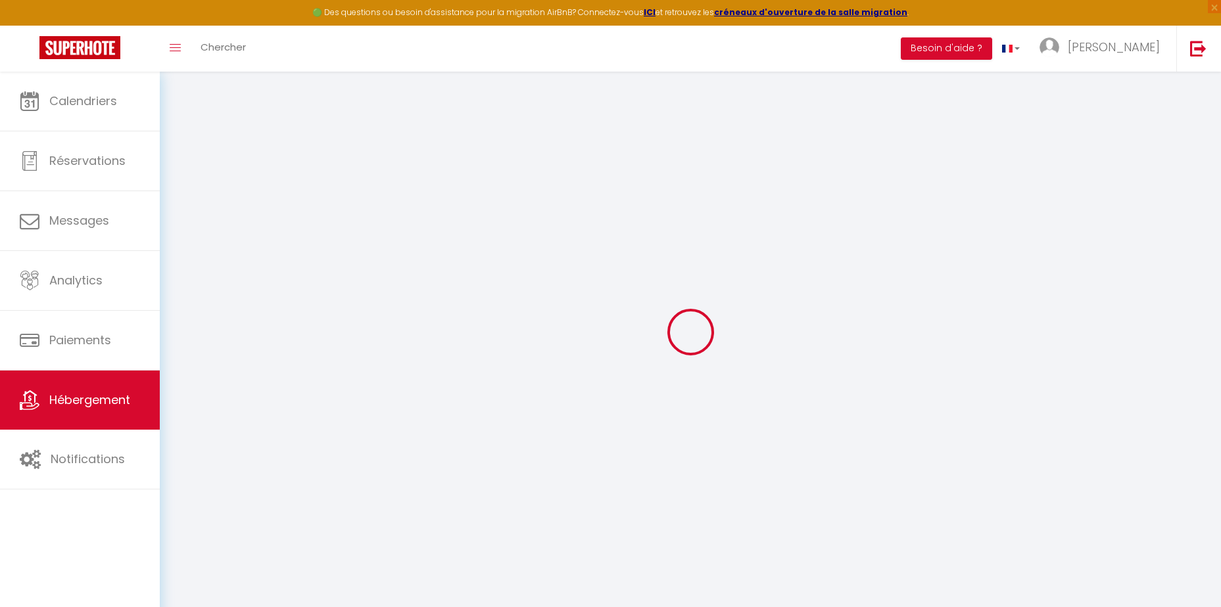
type input "07200"
type input "AUBENAS"
select select "2"
select select "0"
type input "49"
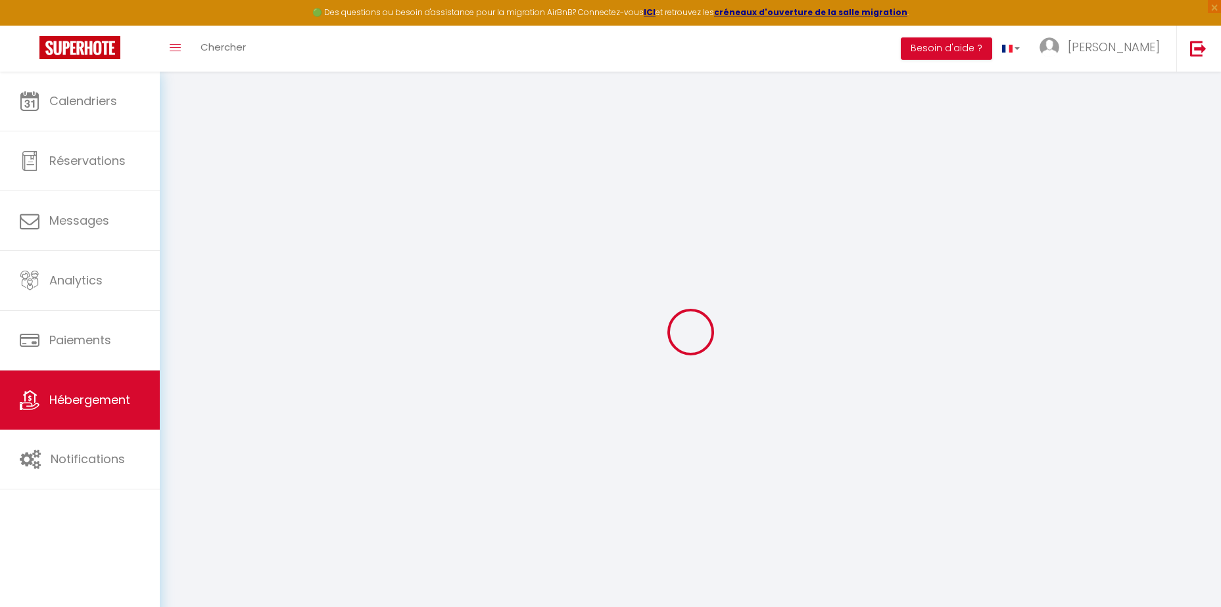
select select
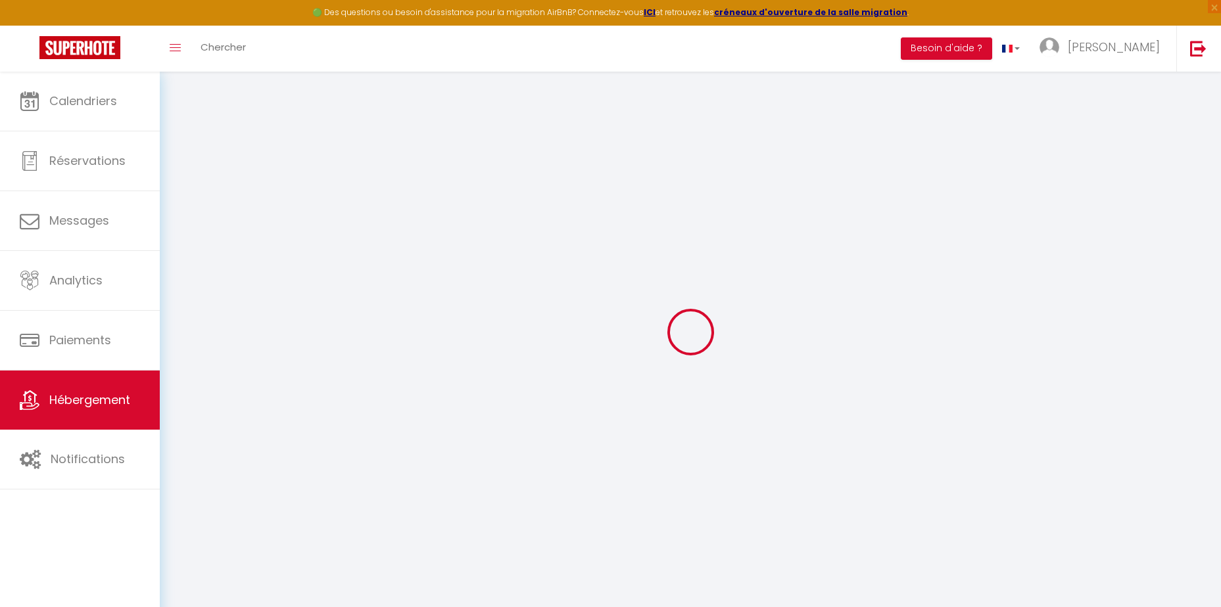
type input "[STREET_ADDRESS]"
type input "07200"
type input "AUBENAS"
type input "[EMAIL_ADDRESS][DOMAIN_NAME]"
select select
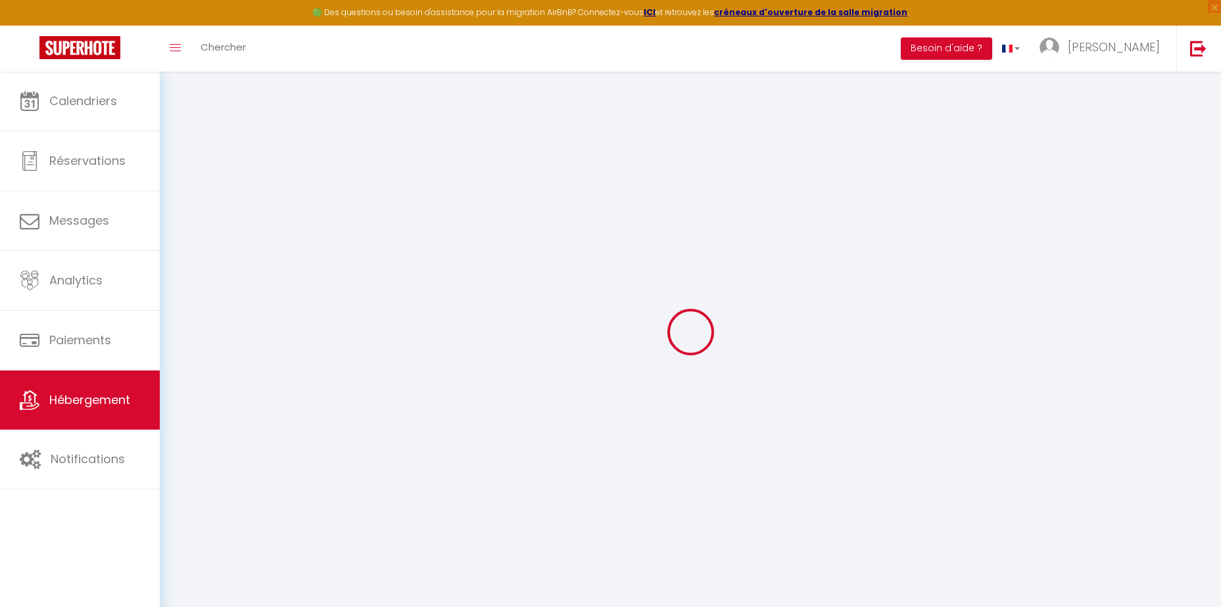
checkbox input "false"
type input "0"
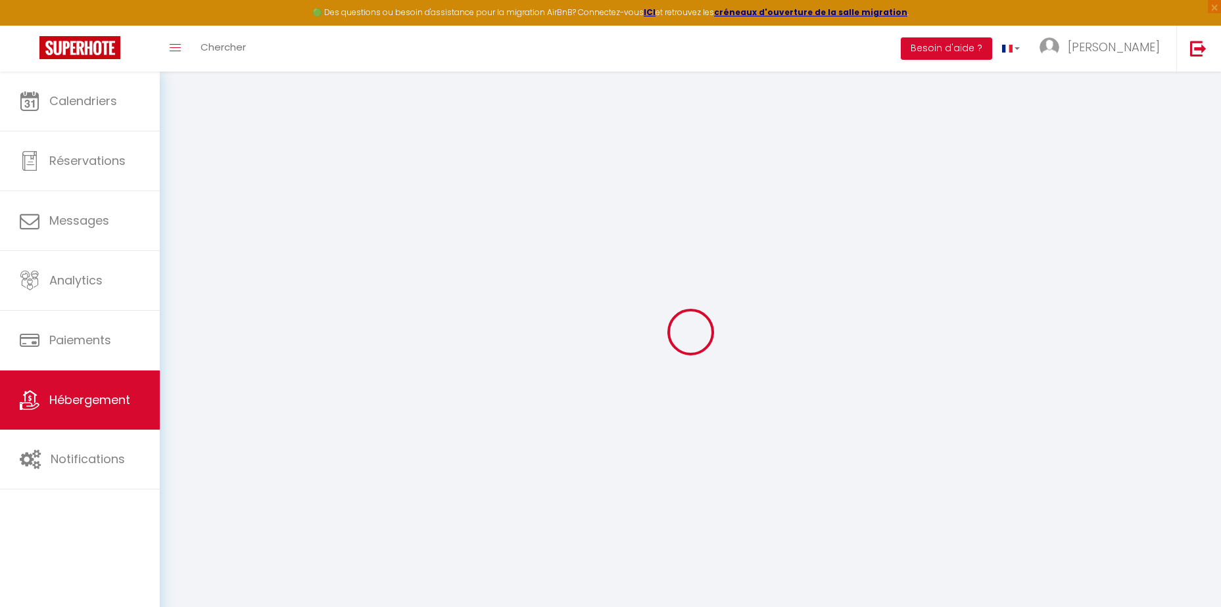
type input "0"
select select
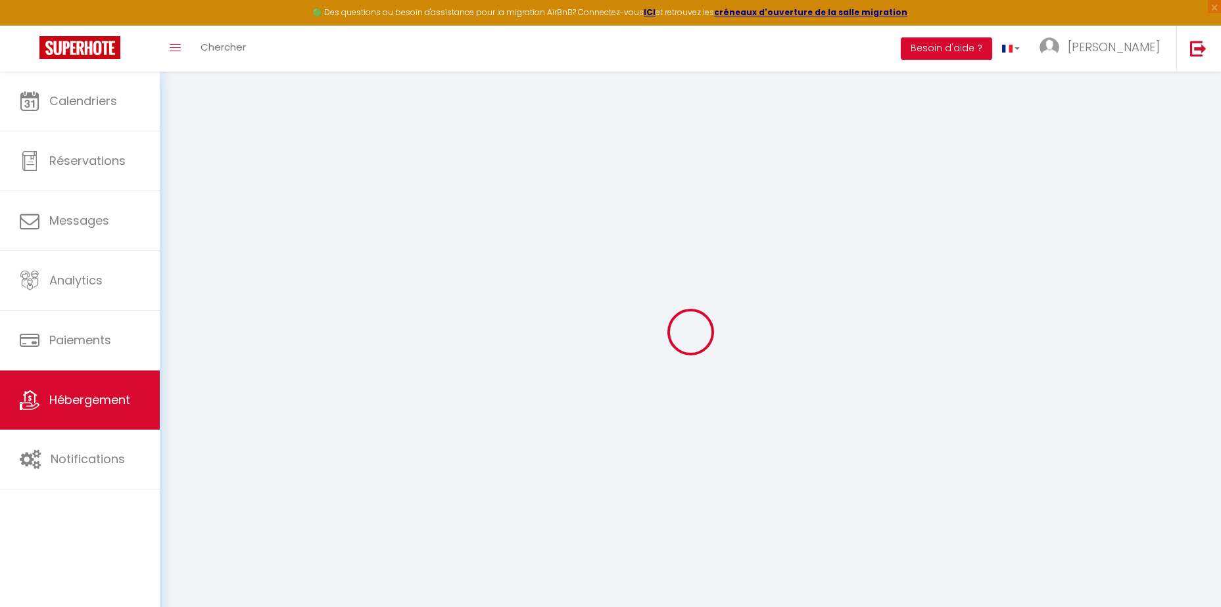
select select
checkbox input "false"
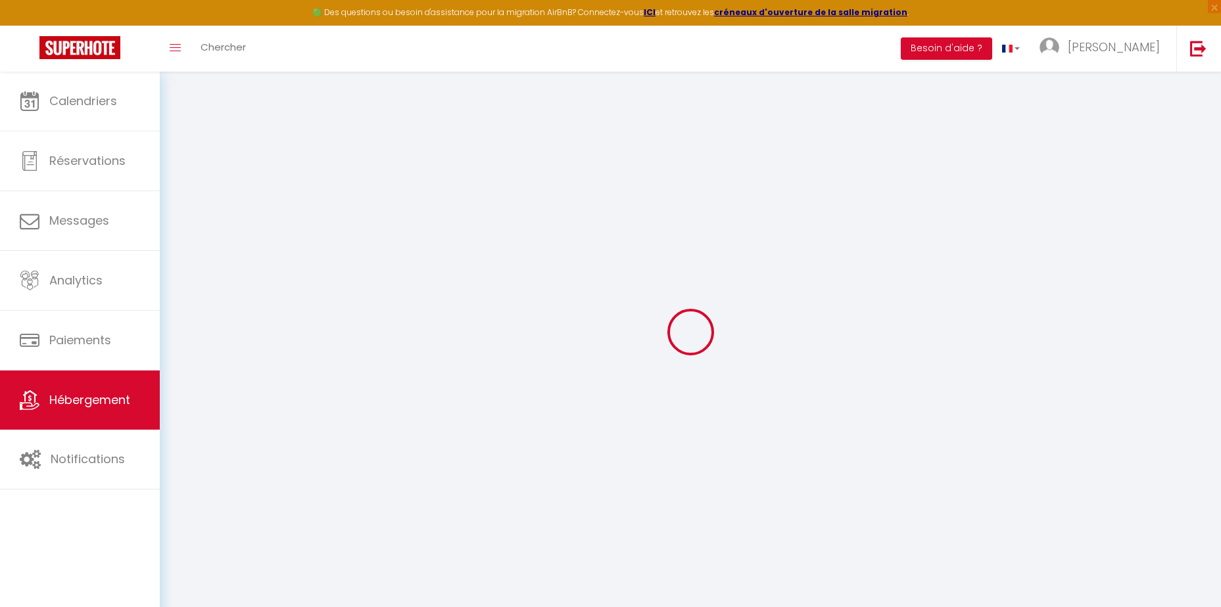
checkbox input "false"
select select
checkbox input "false"
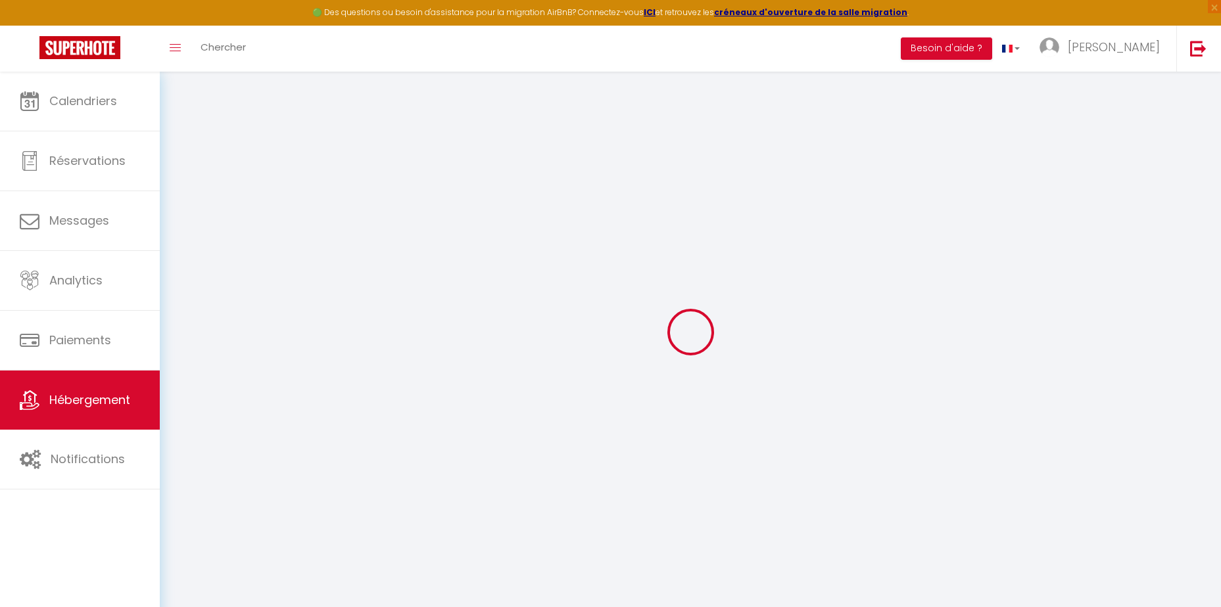
checkbox input "false"
select select "16:00"
select select
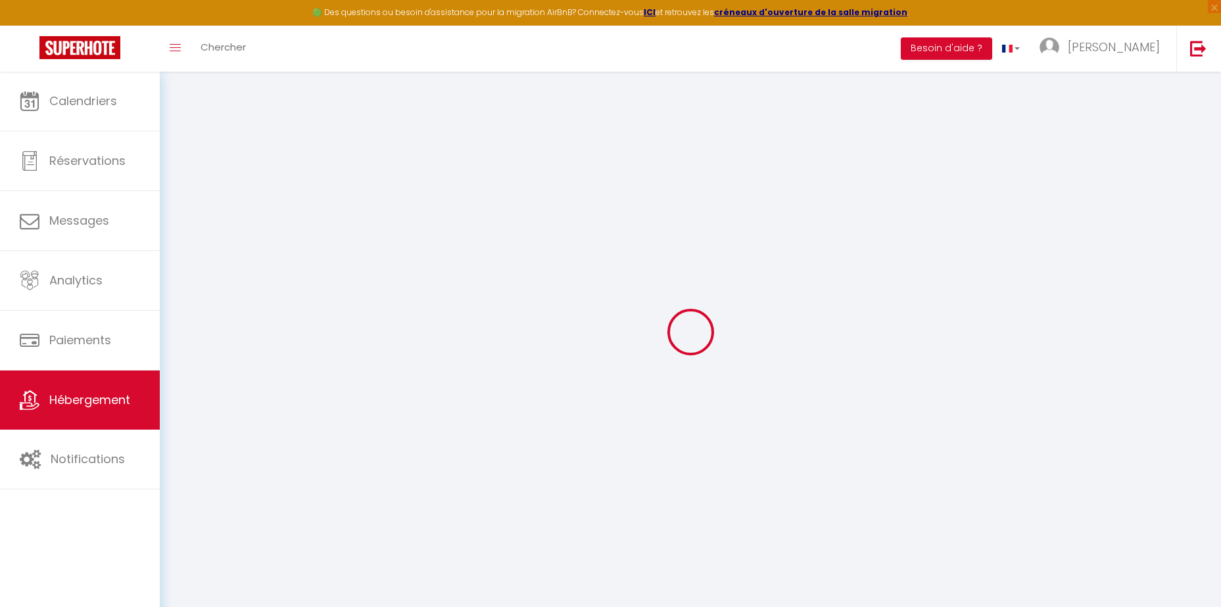
select select "10:00"
select select "30"
select select "120"
select select
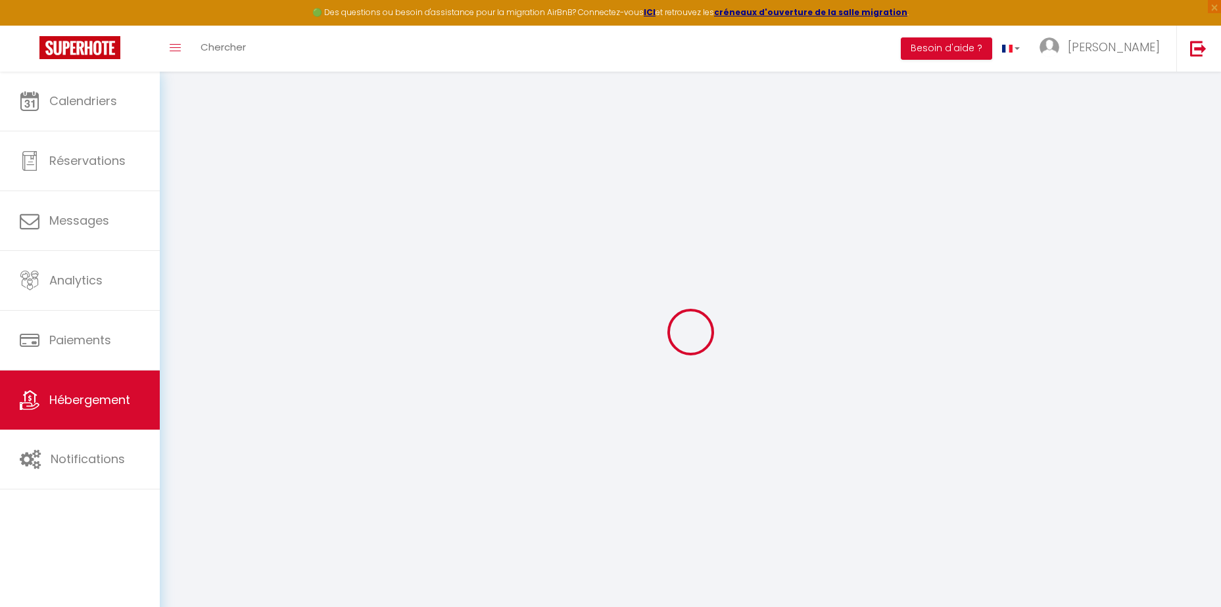
checkbox input "false"
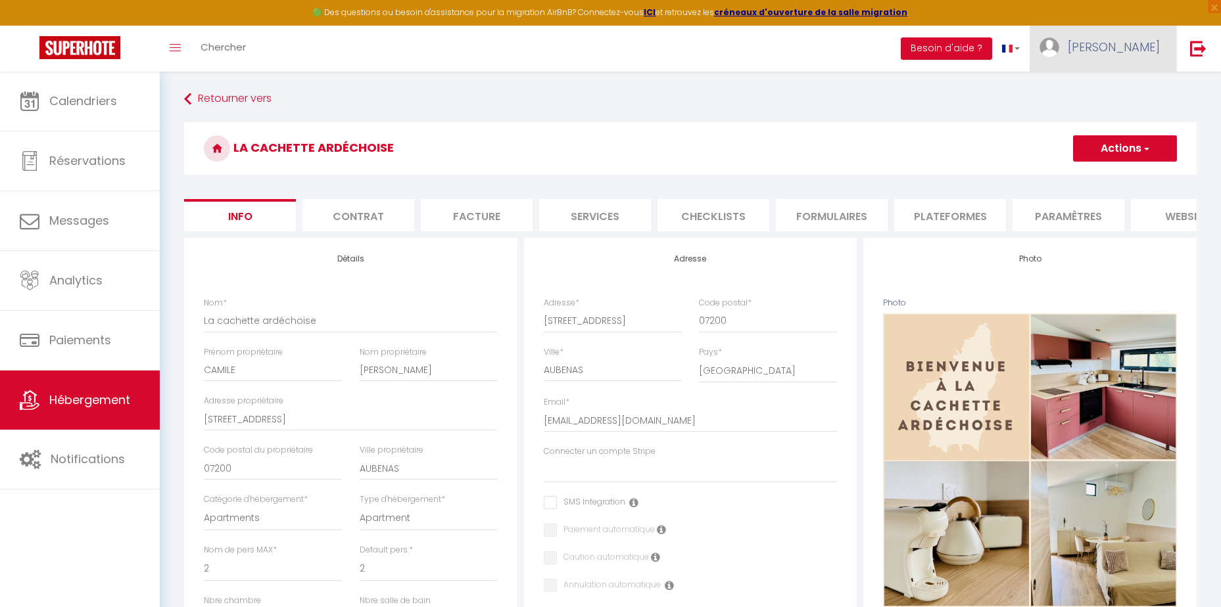
click at [1152, 54] on span "[PERSON_NAME]" at bounding box center [1114, 47] width 92 height 16
click at [1133, 95] on link "Paramètres" at bounding box center [1123, 91] width 97 height 22
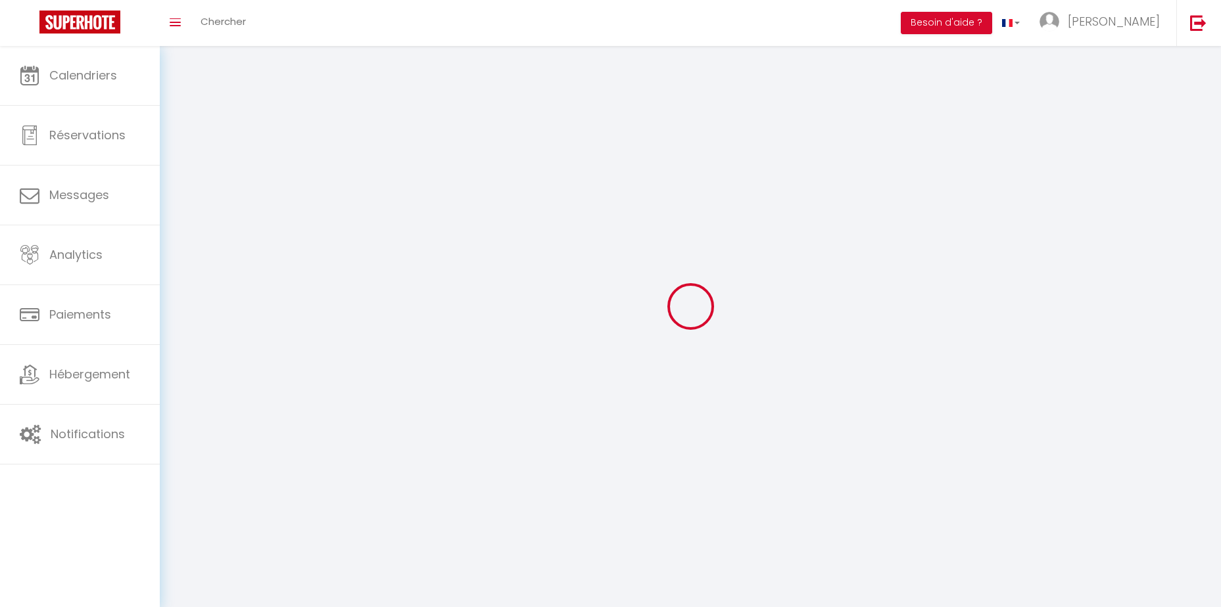
type input "[PERSON_NAME]"
type input "STAUB"
type input "0609071024"
type input "[STREET_ADDRESS]"
type input "07200"
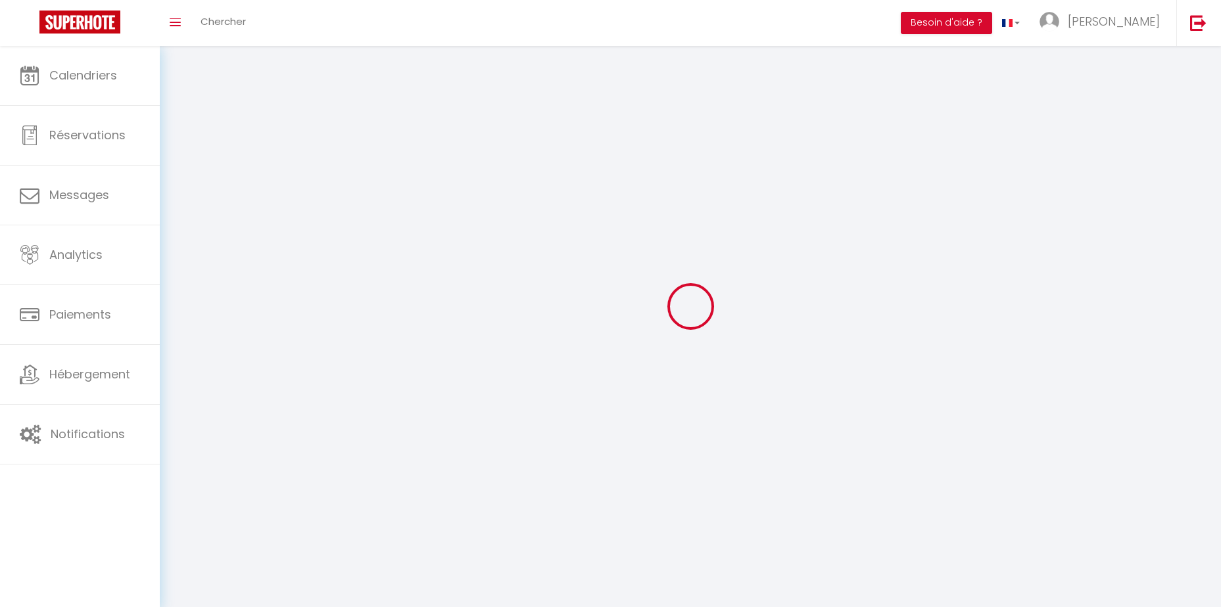
type input "AUBENAS"
type input "PIWvY2s67GQ6A411raLz9YHvx"
type input "QjdcWS9XueSCUibDoJSIcvM1c"
type input "PIWvY2s67GQ6A411raLz9YHvx"
type input "QjdcWS9XueSCUibDoJSIcvM1c"
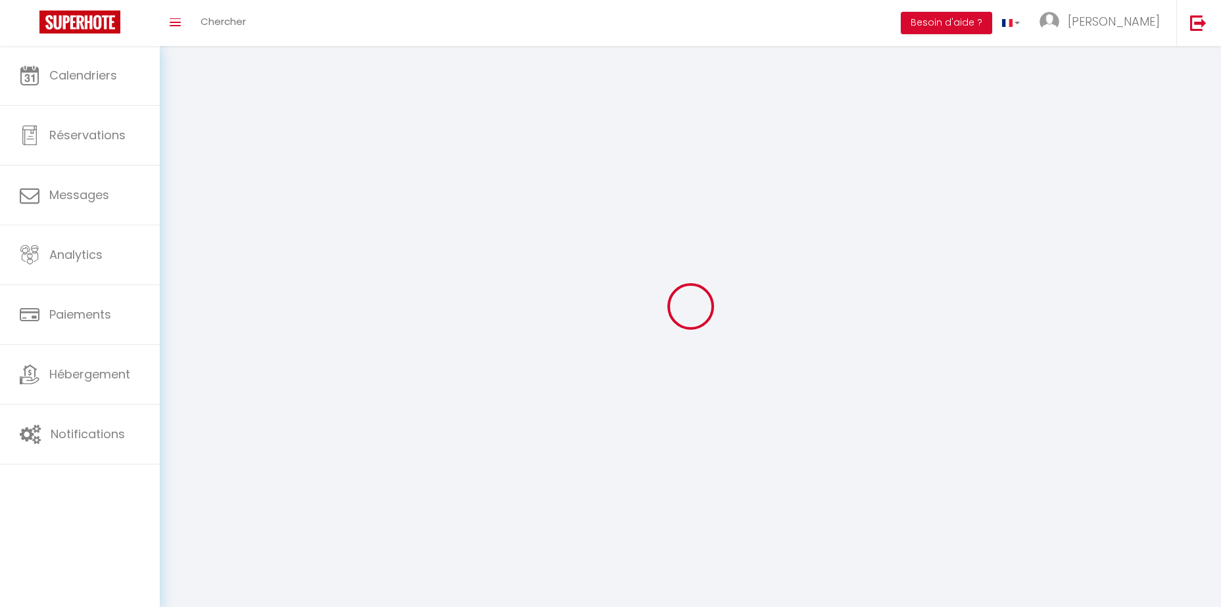
type input "[URL][DOMAIN_NAME]"
select select "28"
select select "fr"
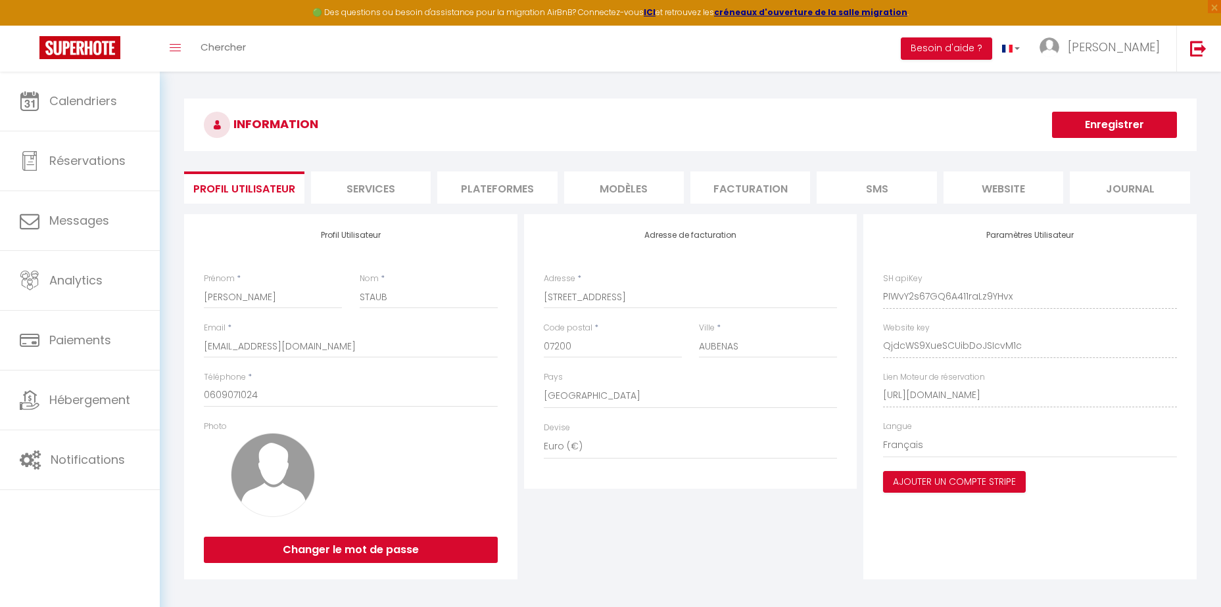
click at [518, 189] on li "Plateformes" at bounding box center [497, 188] width 120 height 32
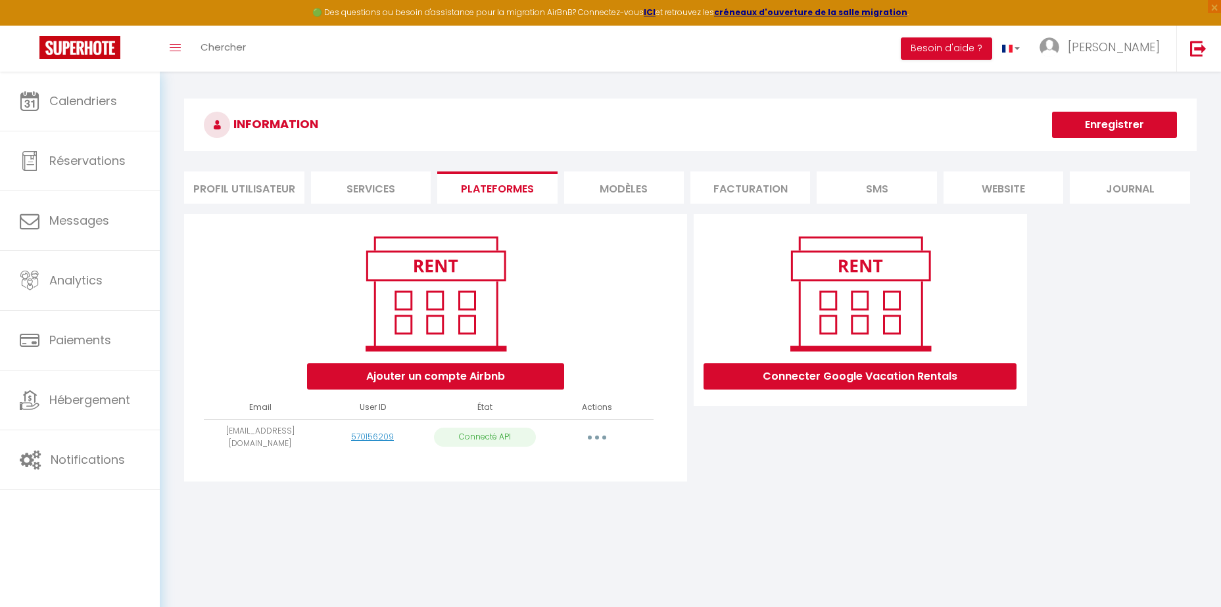
click at [589, 432] on button "button" at bounding box center [596, 437] width 37 height 21
drag, startPoint x: 751, startPoint y: 456, endPoint x: 525, endPoint y: 433, distance: 228.0
click at [751, 453] on div "Connecter Google Vacation Rentals" at bounding box center [860, 351] width 340 height 275
click at [496, 436] on p "Connecté API" at bounding box center [485, 437] width 102 height 19
click at [370, 435] on link "570156209" at bounding box center [372, 436] width 43 height 11
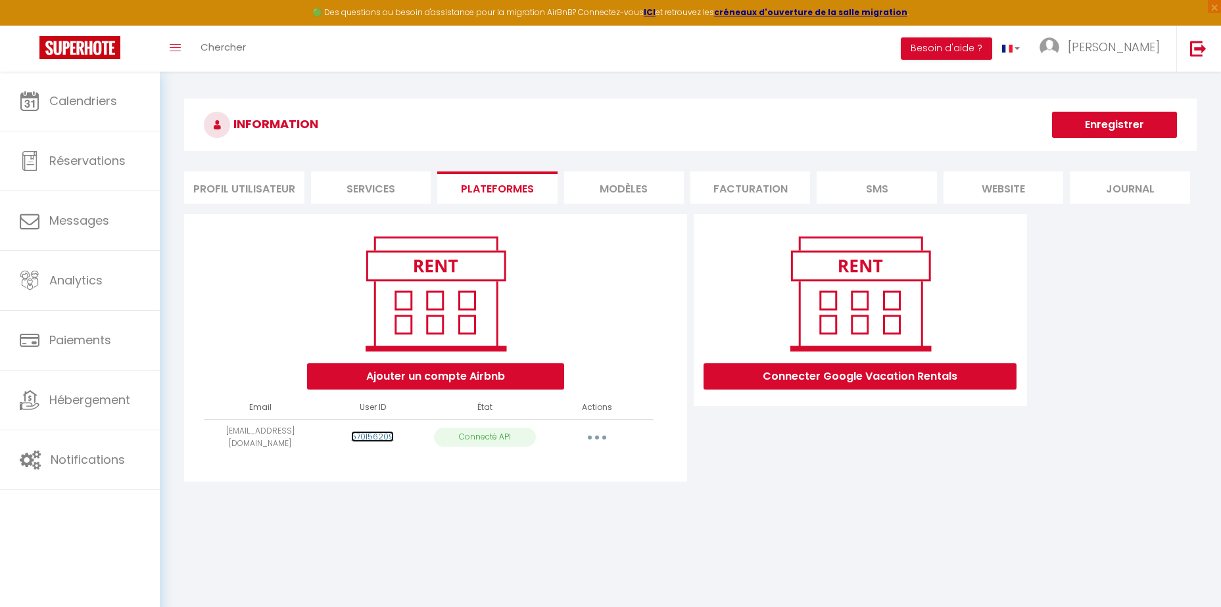
click at [370, 433] on link "570156209" at bounding box center [372, 436] width 43 height 11
click at [889, 277] on img at bounding box center [860, 294] width 168 height 126
click at [436, 262] on img at bounding box center [436, 294] width 168 height 126
click at [484, 196] on li "Plateformes" at bounding box center [497, 188] width 120 height 32
click at [650, 194] on li "MODÈLES" at bounding box center [624, 188] width 120 height 32
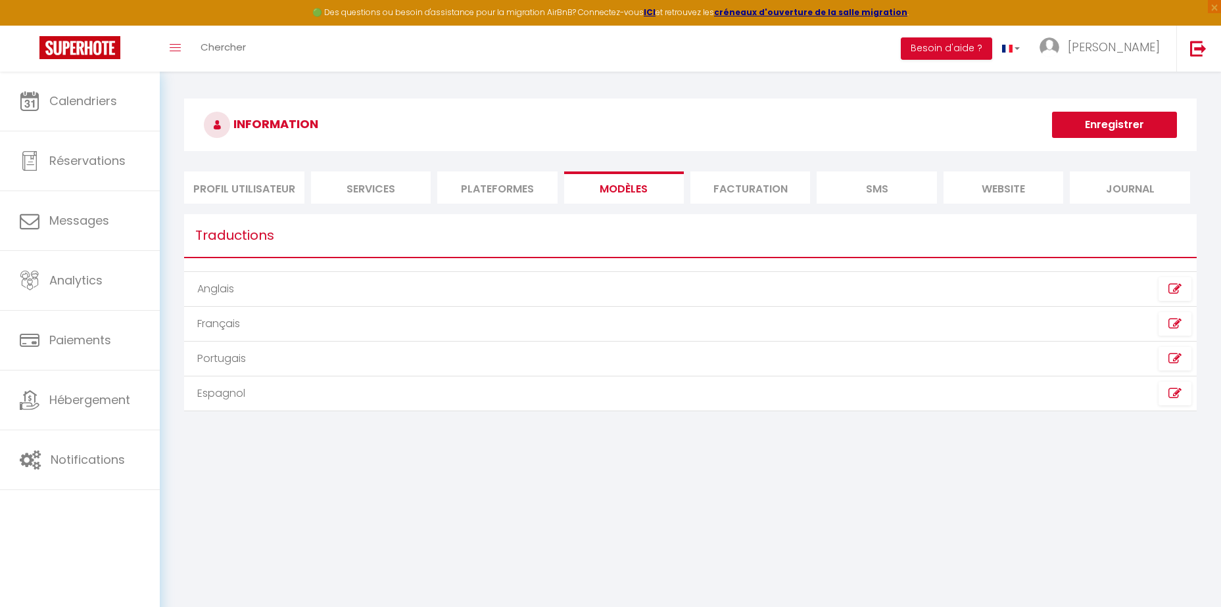
click at [397, 192] on li "Services" at bounding box center [371, 188] width 120 height 32
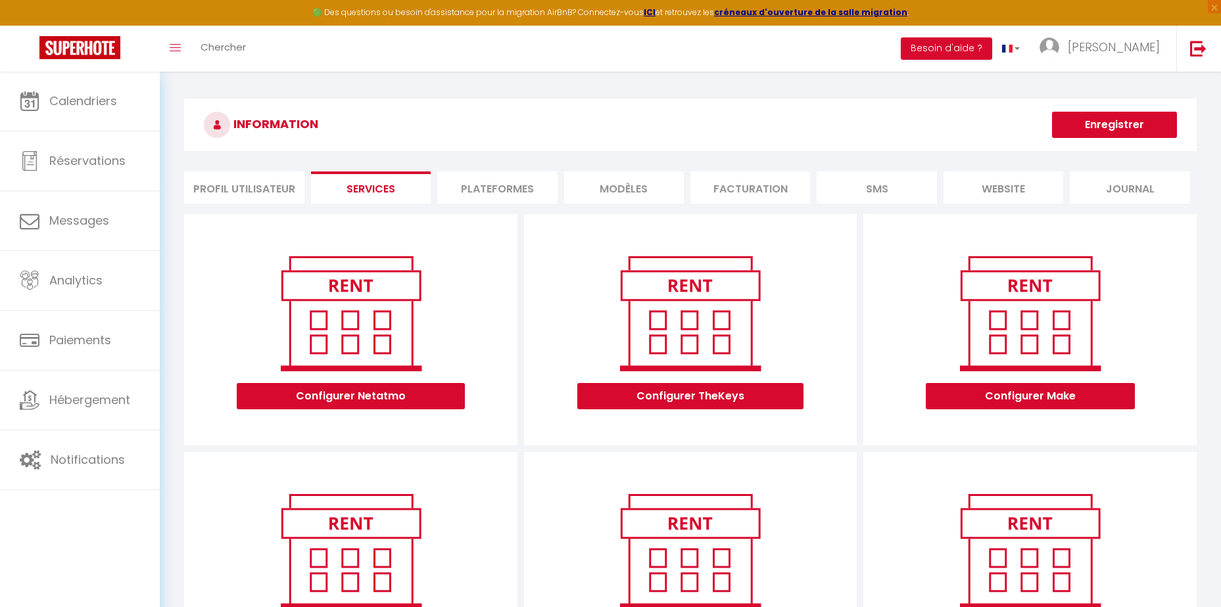
click at [276, 190] on li "Profil Utilisateur" at bounding box center [244, 188] width 120 height 32
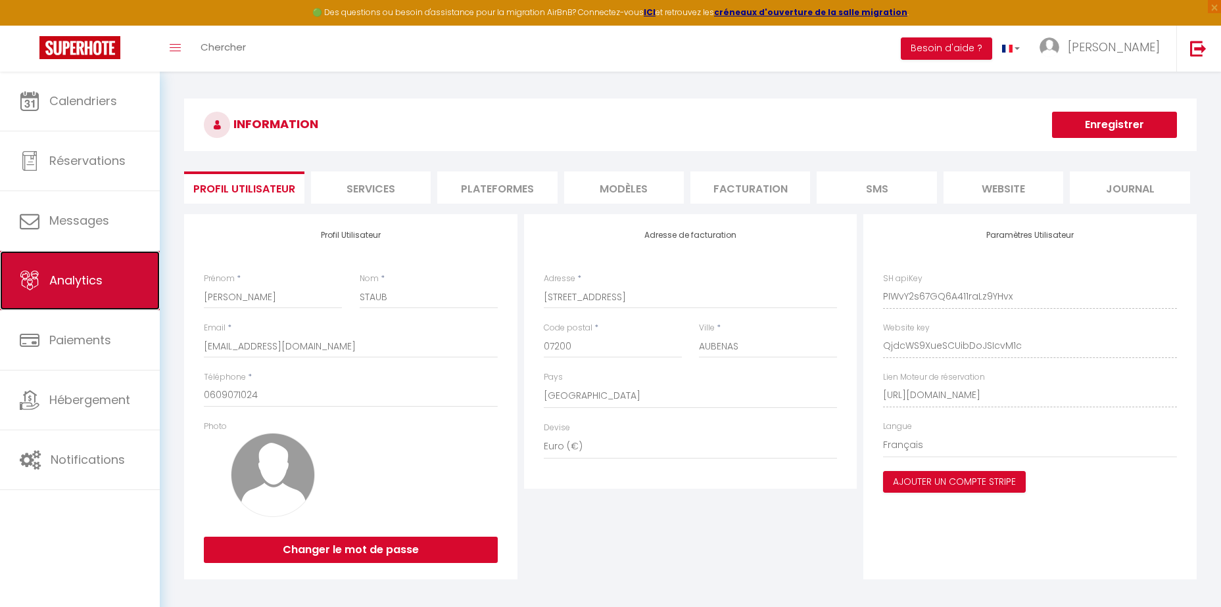
click at [95, 279] on span "Analytics" at bounding box center [75, 280] width 53 height 16
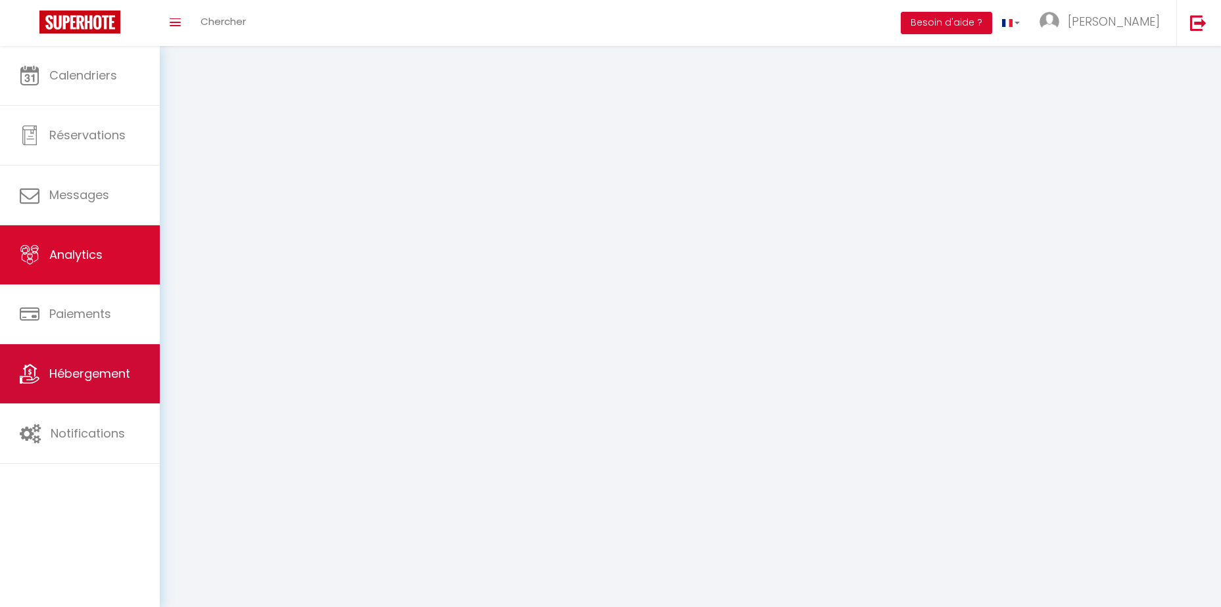
select select "2025"
select select "9"
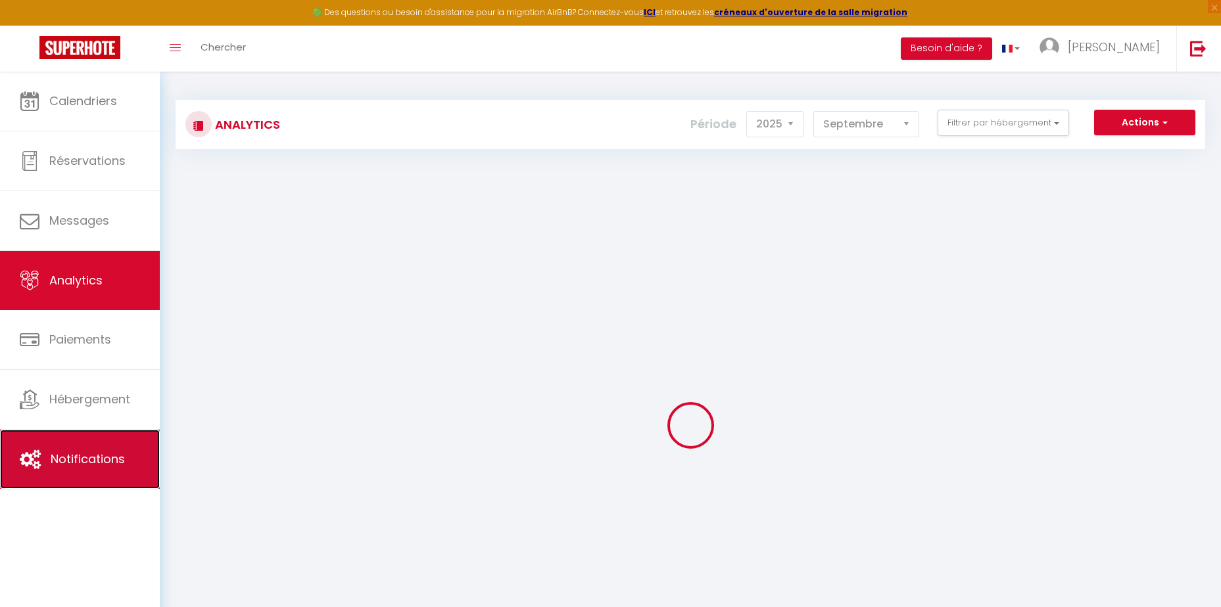
click at [76, 440] on link "Notifications" at bounding box center [80, 459] width 160 height 59
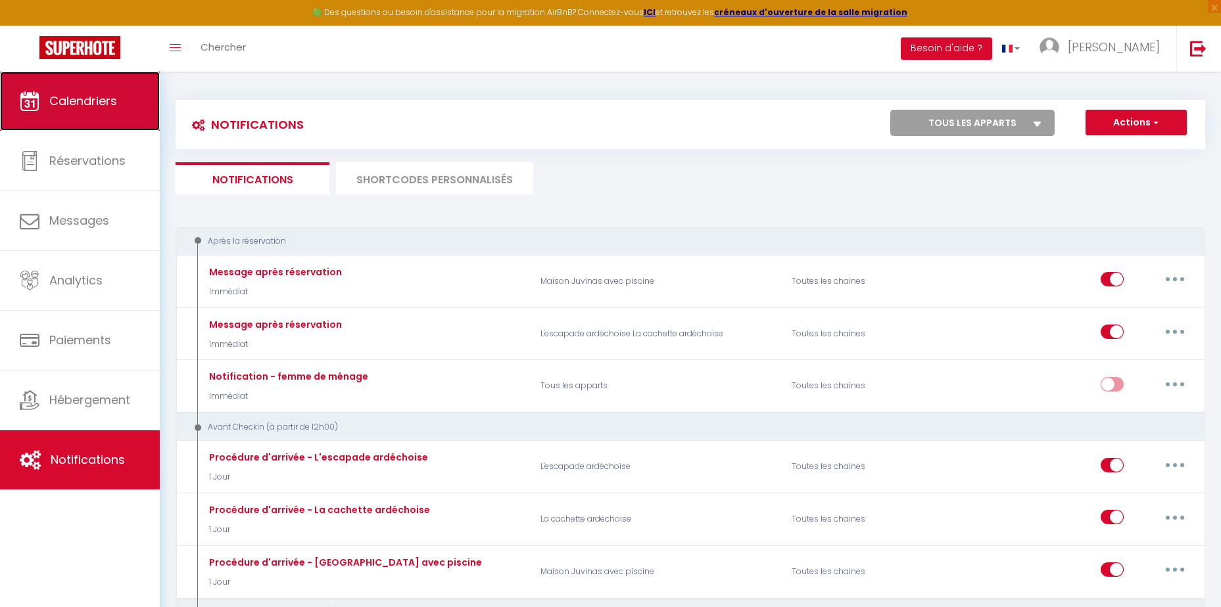
click at [94, 101] on span "Calendriers" at bounding box center [83, 101] width 68 height 16
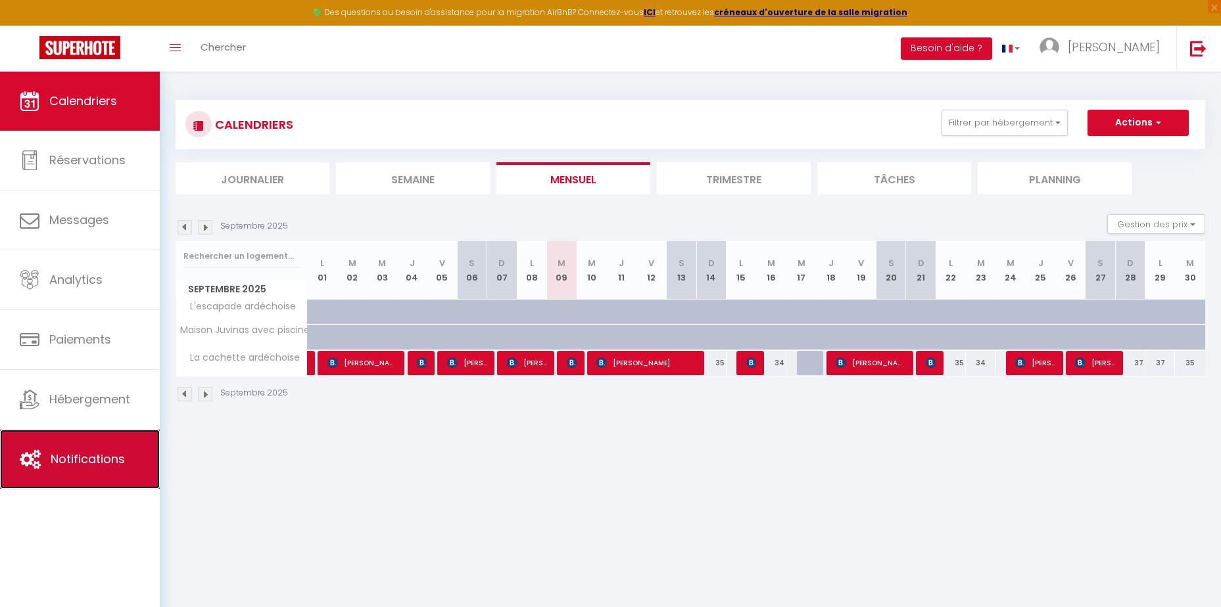
click at [128, 468] on link "Notifications" at bounding box center [80, 459] width 160 height 59
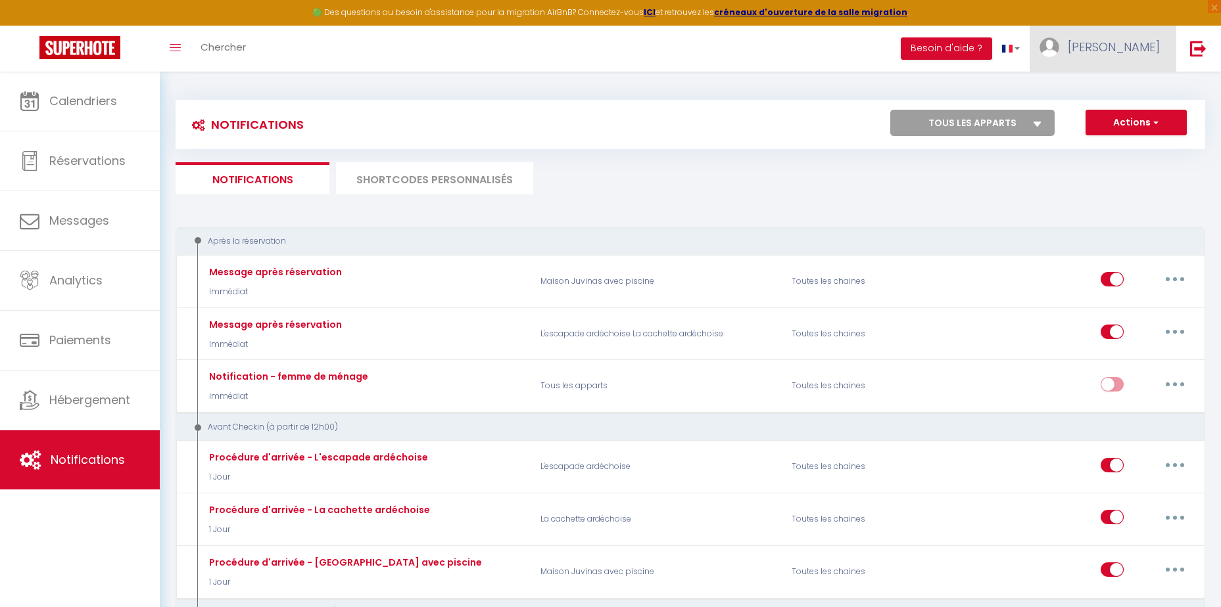
click at [1141, 51] on span "[PERSON_NAME]" at bounding box center [1114, 47] width 92 height 16
click at [1141, 81] on link "Paramètres" at bounding box center [1123, 91] width 97 height 22
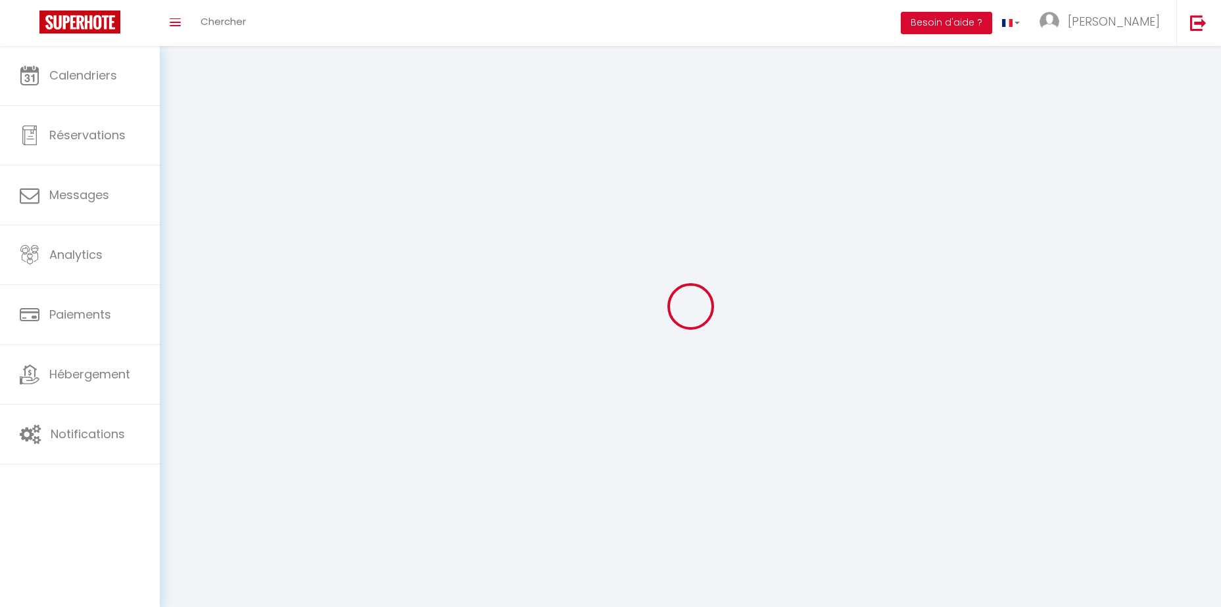
type input "[PERSON_NAME]"
type input "STAUB"
type input "0609071024"
type input "[STREET_ADDRESS]"
type input "07200"
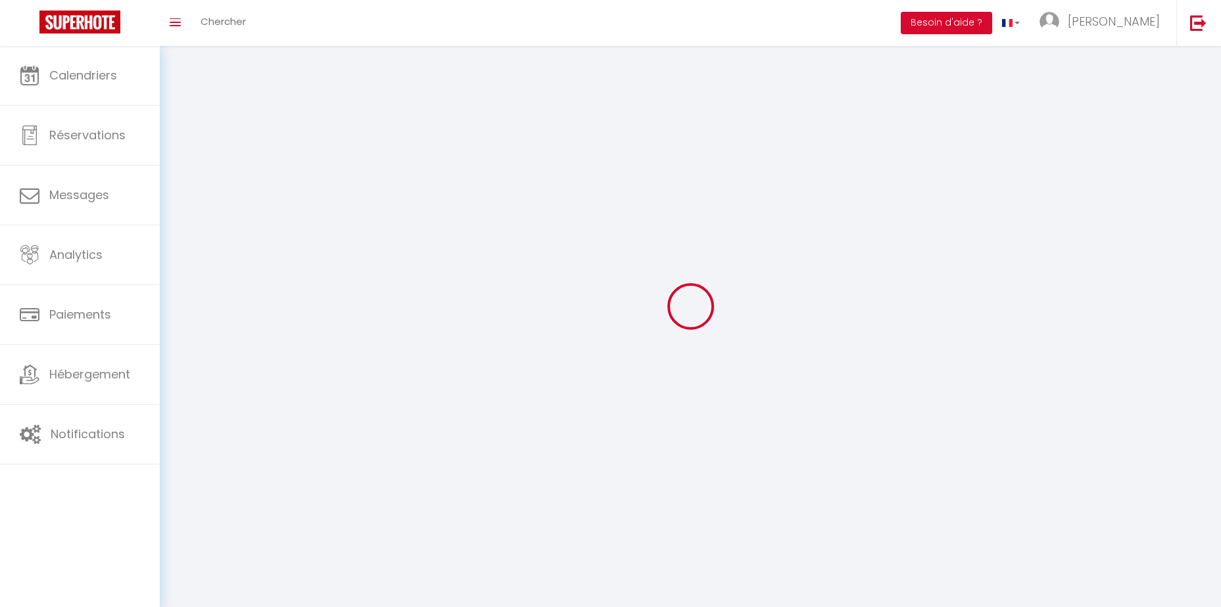
type input "AUBENAS"
type input "PIWvY2s67GQ6A411raLz9YHvx"
type input "QjdcWS9XueSCUibDoJSIcvM1c"
type input "PIWvY2s67GQ6A411raLz9YHvx"
type input "QjdcWS9XueSCUibDoJSIcvM1c"
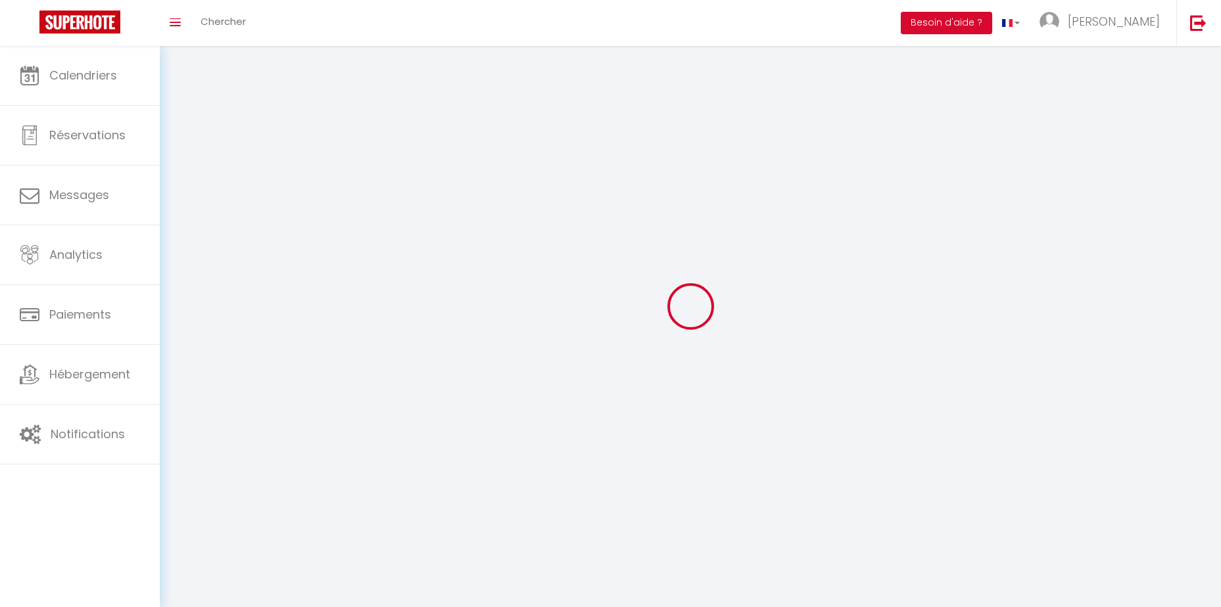
type input "[URL][DOMAIN_NAME]"
select select "28"
select select "fr"
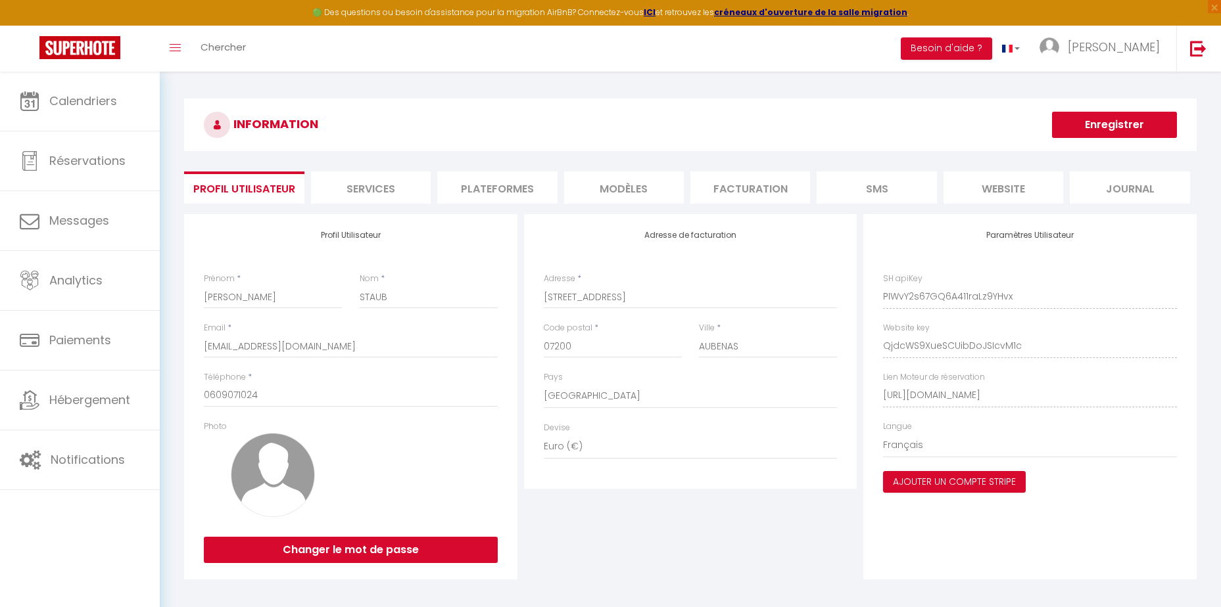
click at [488, 184] on li "Plateformes" at bounding box center [497, 188] width 120 height 32
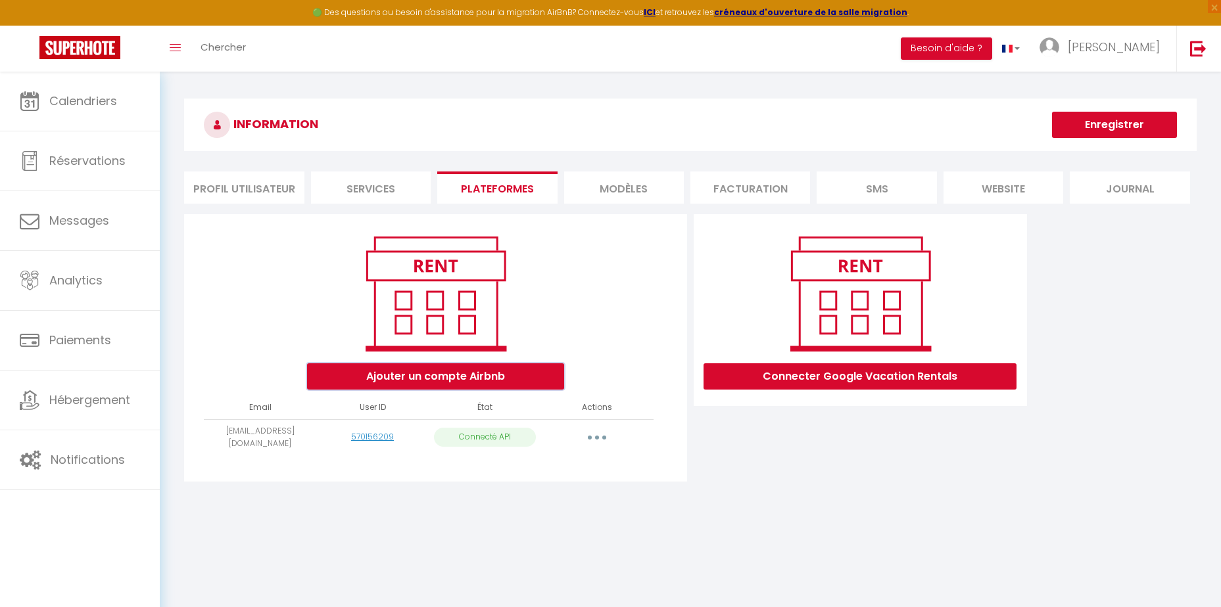
click at [420, 379] on button "Ajouter un compte Airbnb" at bounding box center [435, 377] width 257 height 26
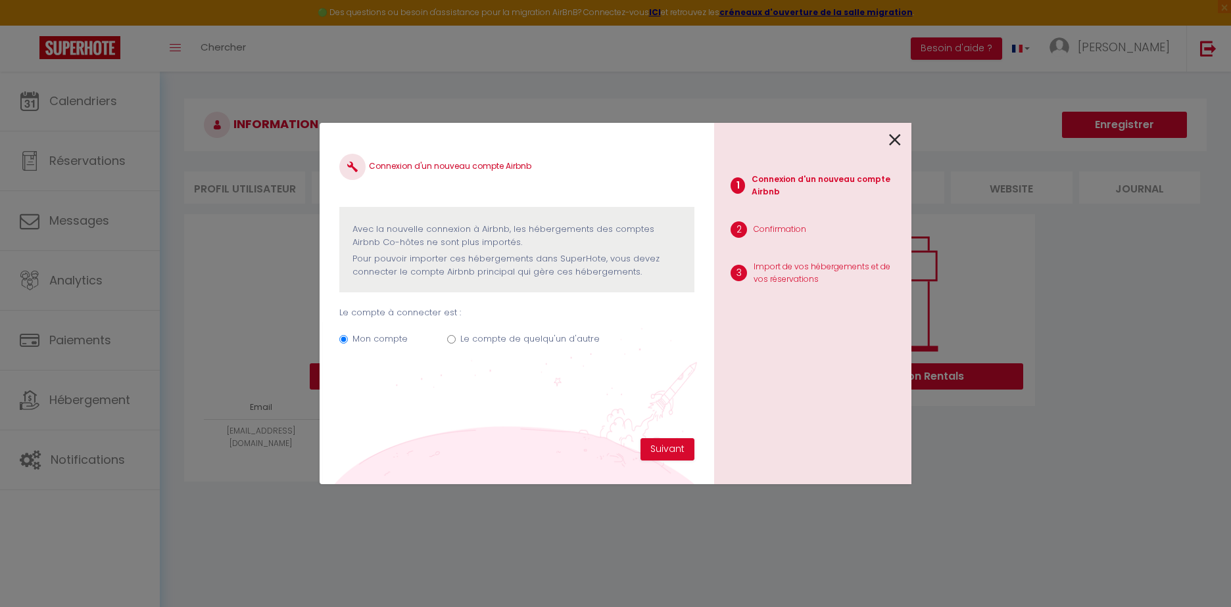
click at [899, 141] on icon at bounding box center [895, 140] width 12 height 20
